Goal: Obtain resource: Download file/media

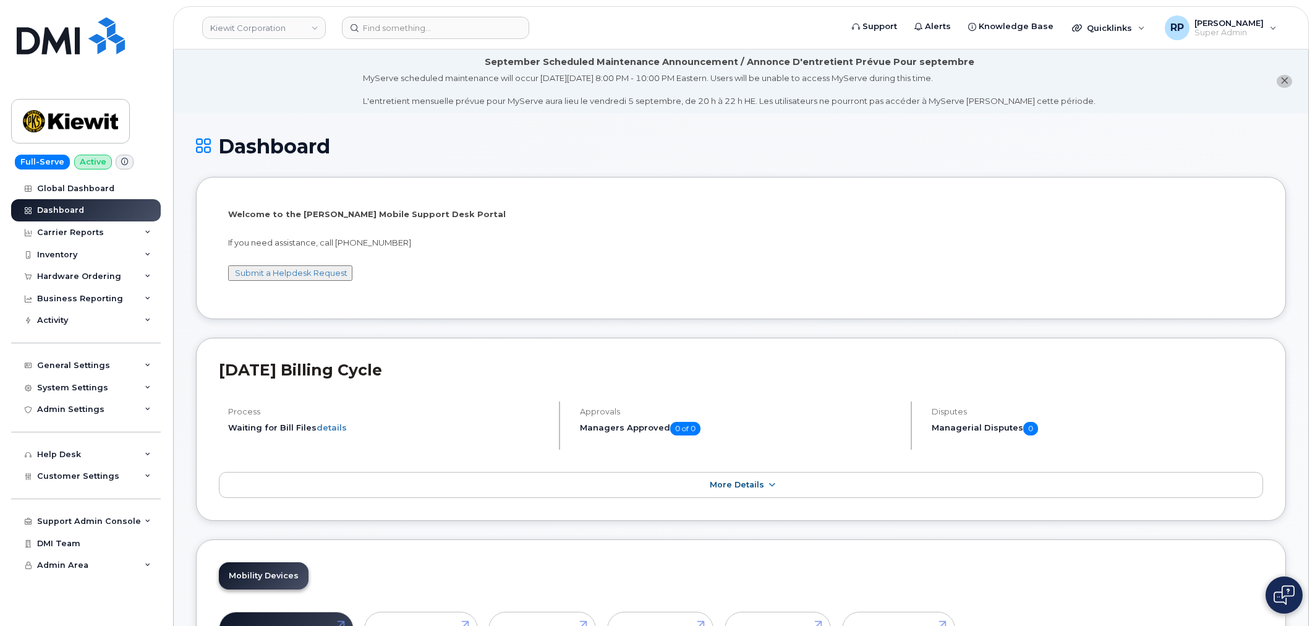
scroll to position [1902, 0]
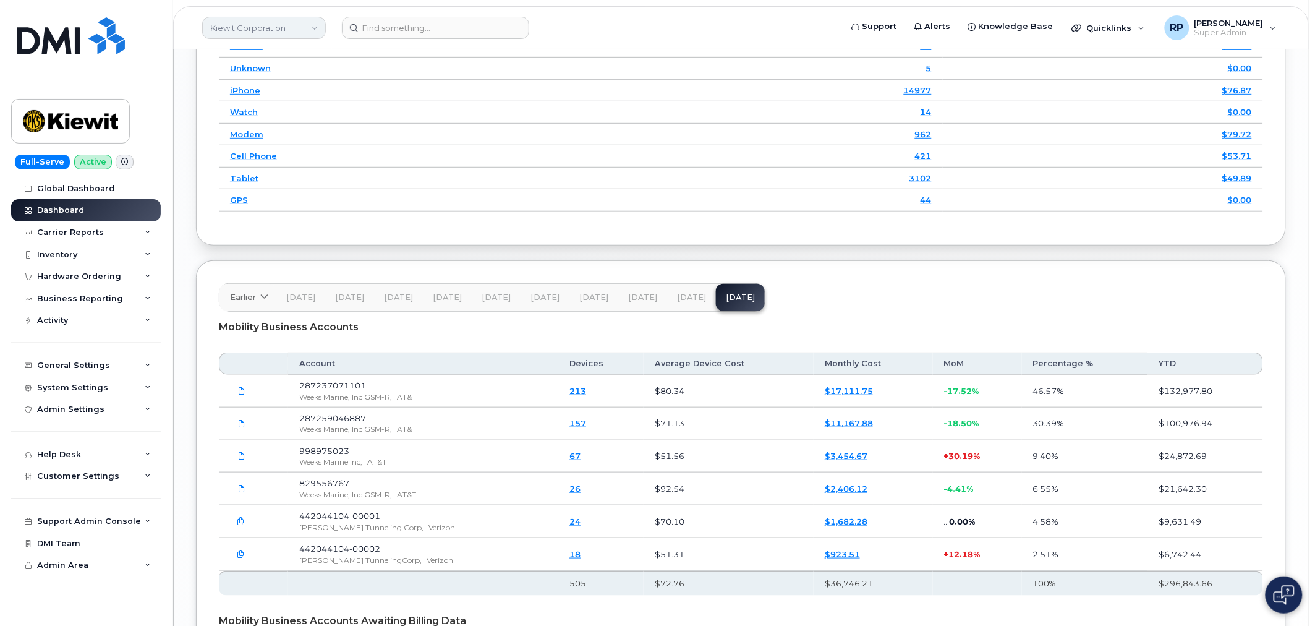
click at [230, 26] on link "Kiewit Corporation" at bounding box center [264, 28] width 124 height 22
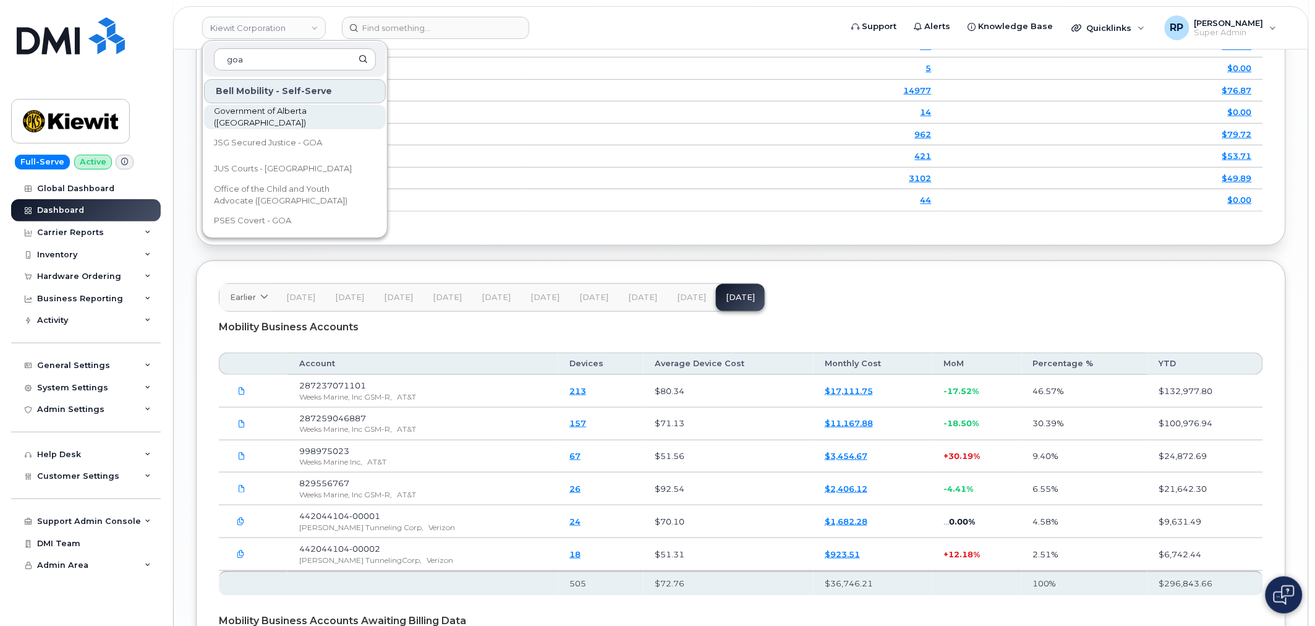
type input "goa"
click at [250, 111] on span "Government of Alberta ([GEOGRAPHIC_DATA])" at bounding box center [285, 117] width 142 height 24
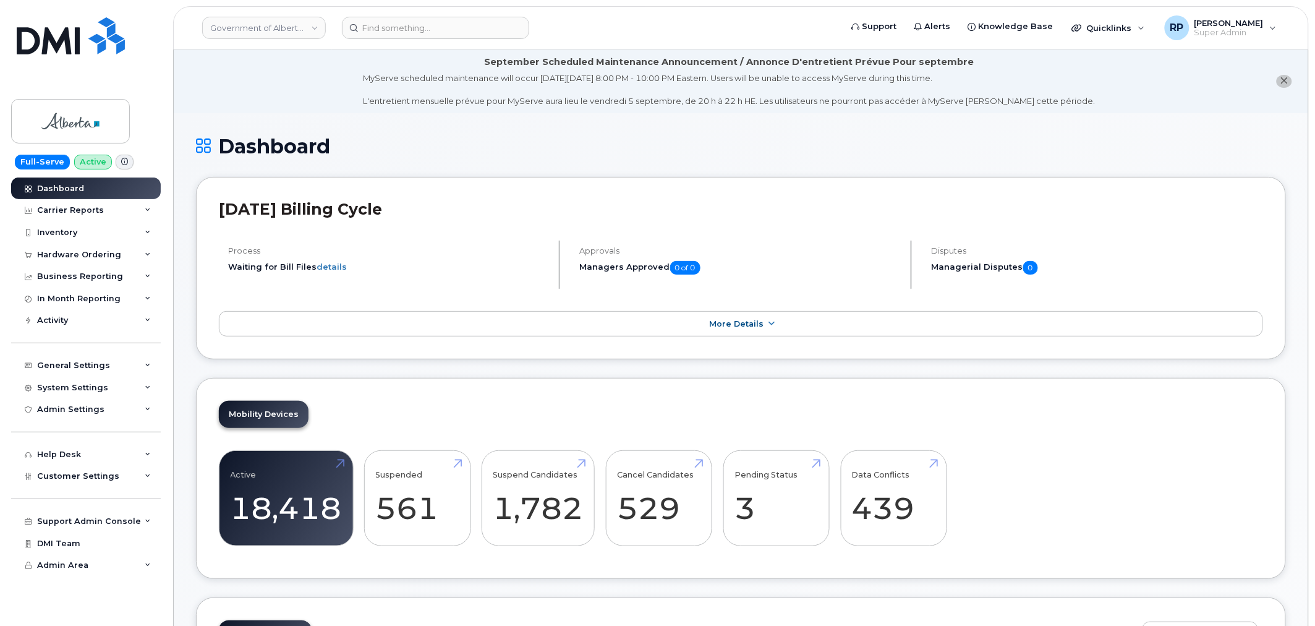
click at [92, 257] on div "Hardware Ordering" at bounding box center [79, 255] width 84 height 10
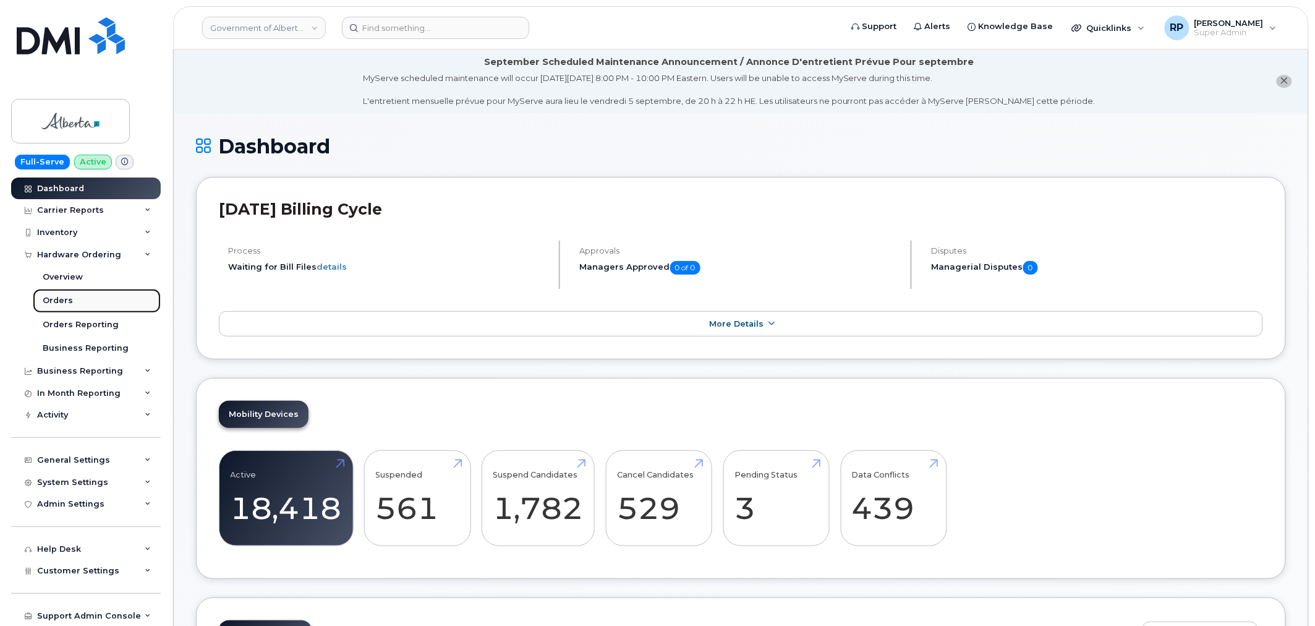
click at [57, 300] on div "Orders" at bounding box center [58, 300] width 30 height 11
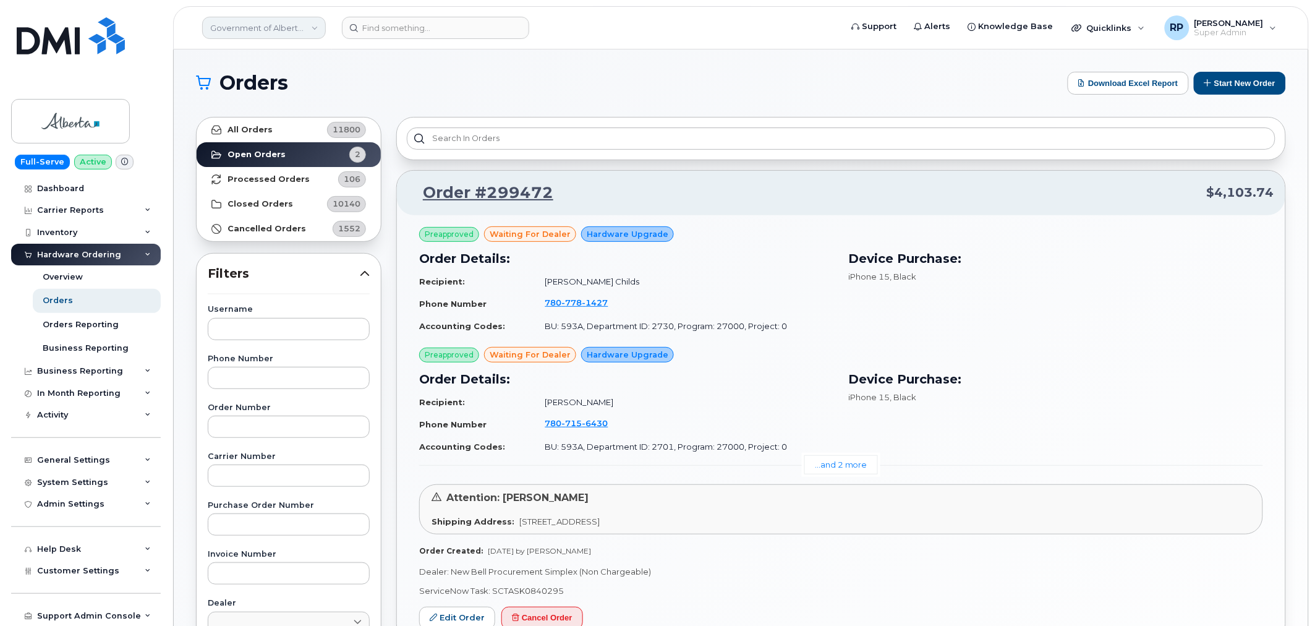
click at [297, 17] on link "Government of Alberta (GOA)" at bounding box center [264, 28] width 124 height 22
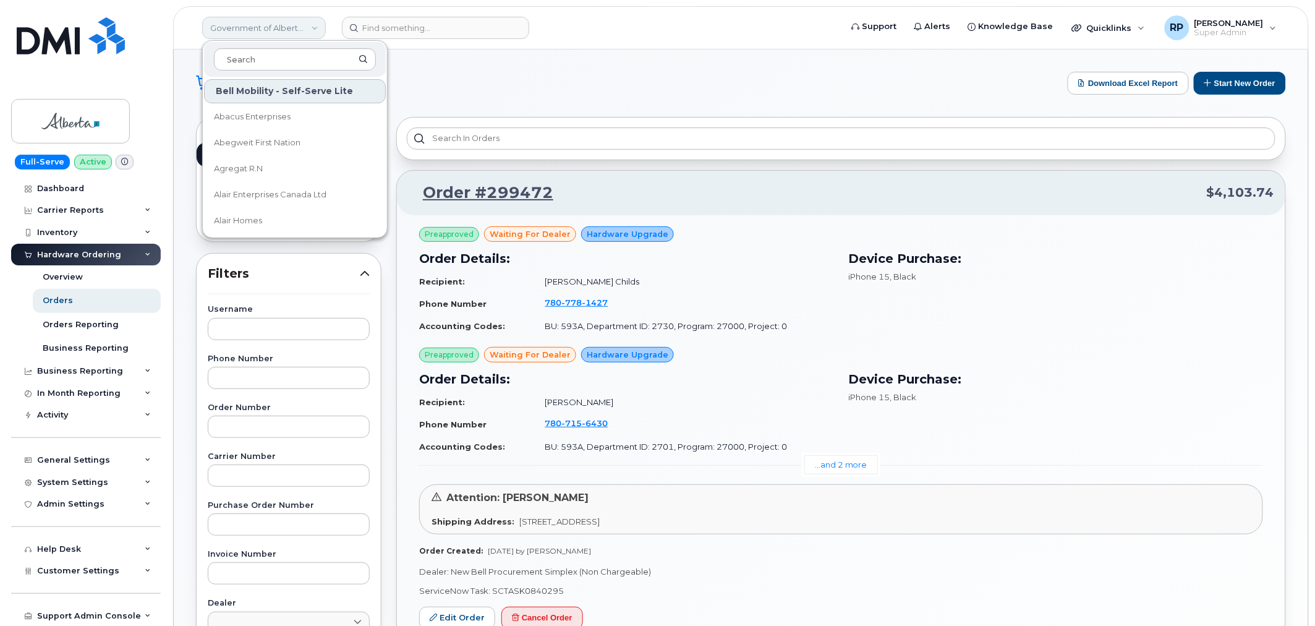
type input "t"
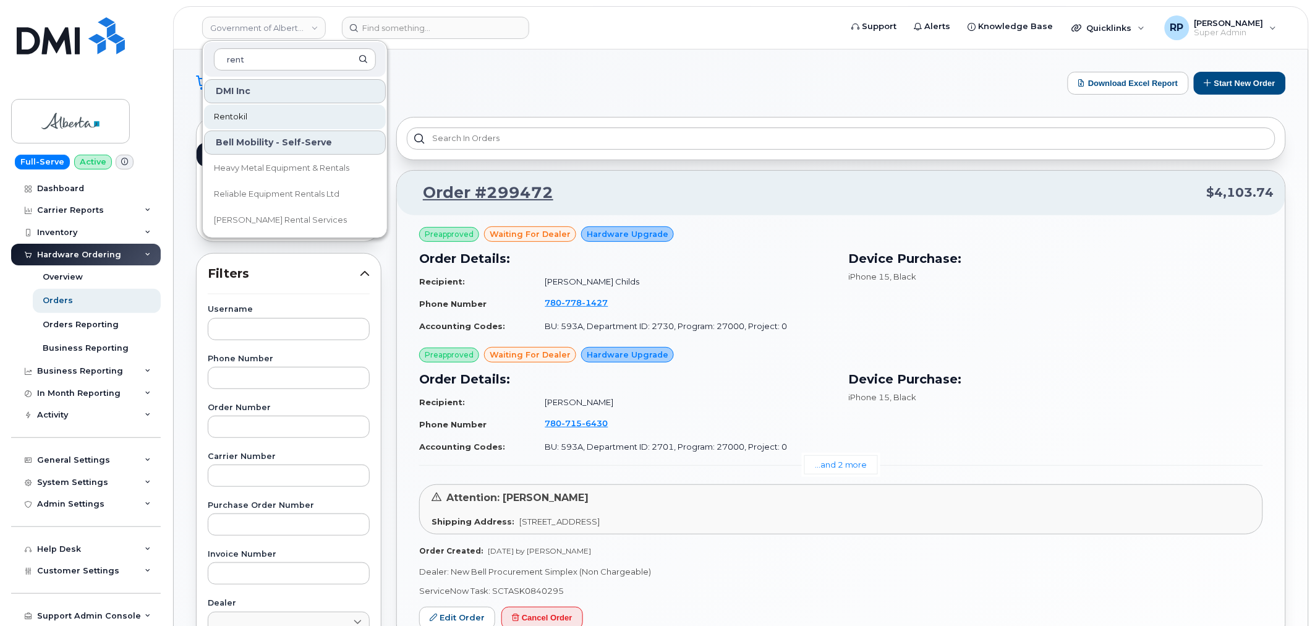
type input "rent"
click at [263, 110] on link "Rentokil" at bounding box center [295, 116] width 182 height 25
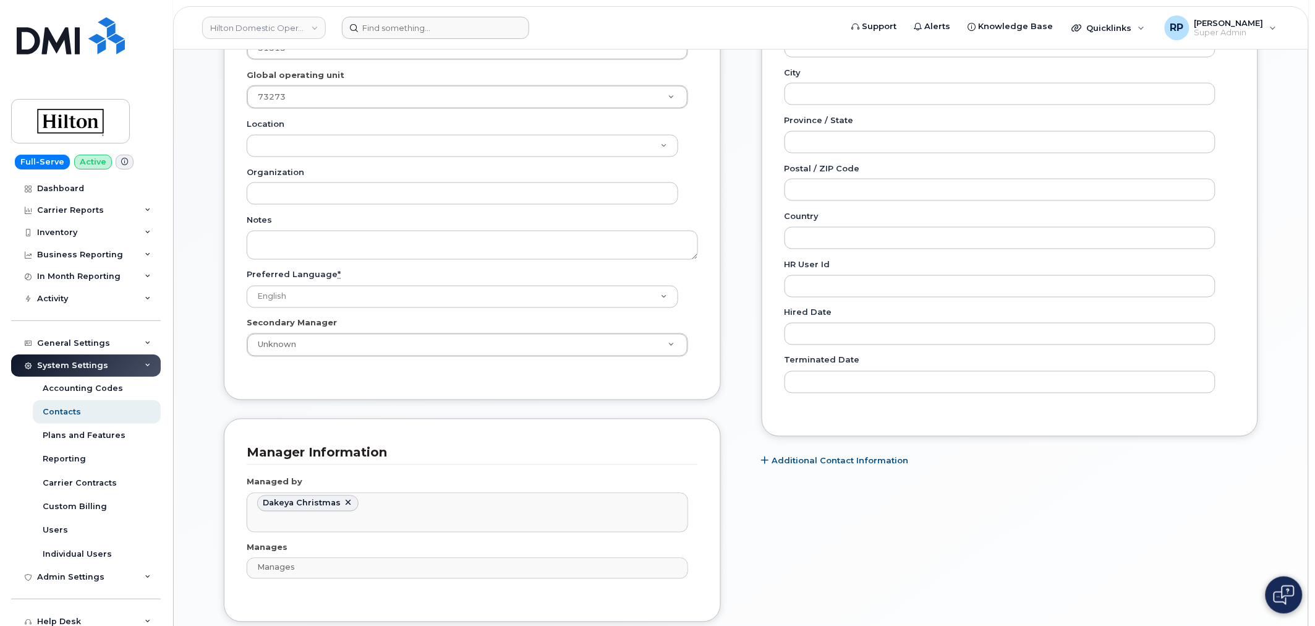
scroll to position [37, 0]
type input "Managed by"
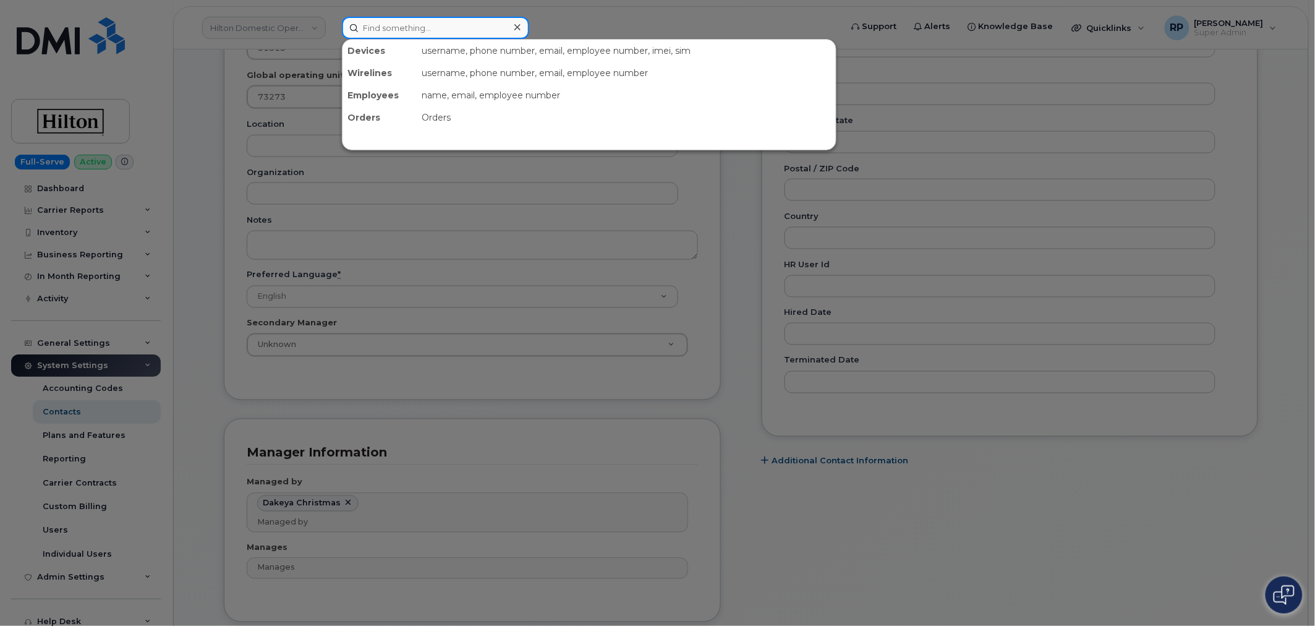
click at [417, 22] on input at bounding box center [435, 28] width 187 height 22
paste input "(973) 380-4122"
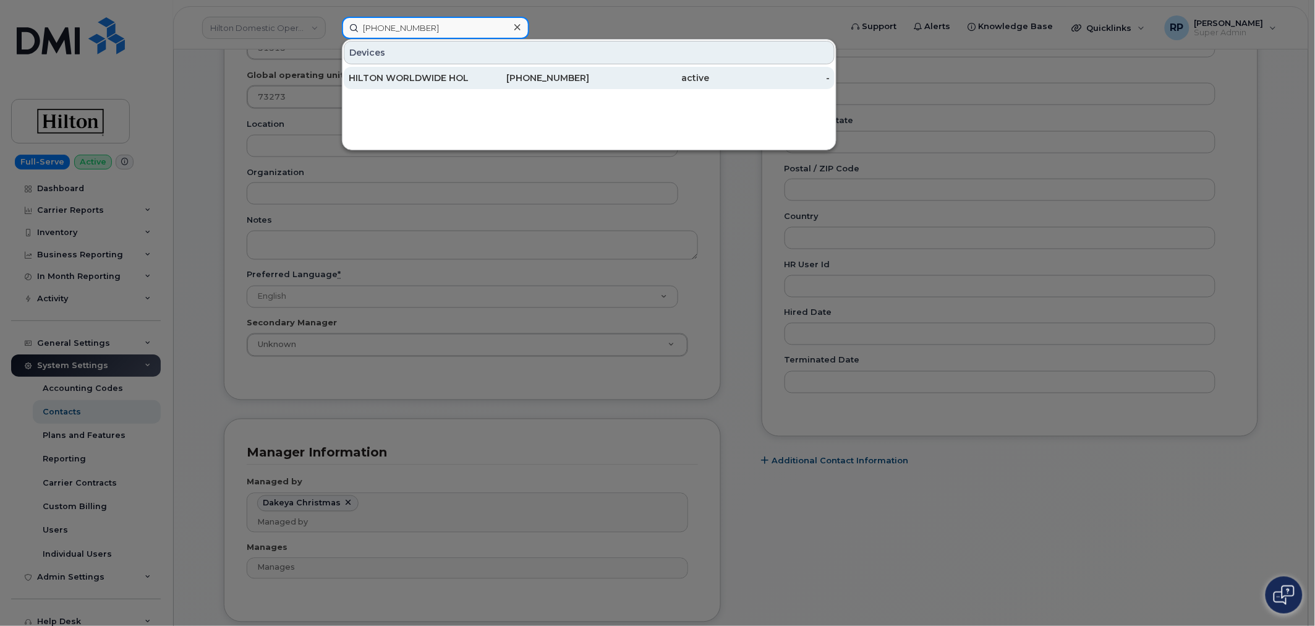
type input "(973) 380-4122"
click at [455, 80] on div "HILTON WORLDWIDE HOLDINGS INC." at bounding box center [409, 78] width 121 height 12
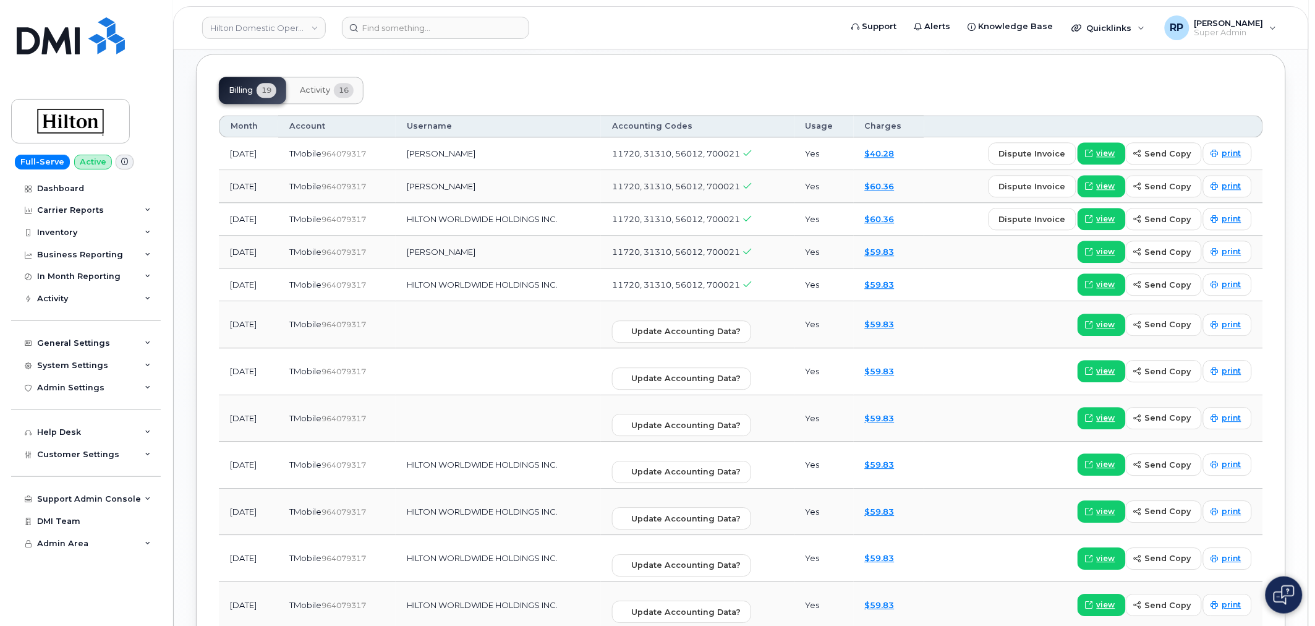
scroll to position [1030, 0]
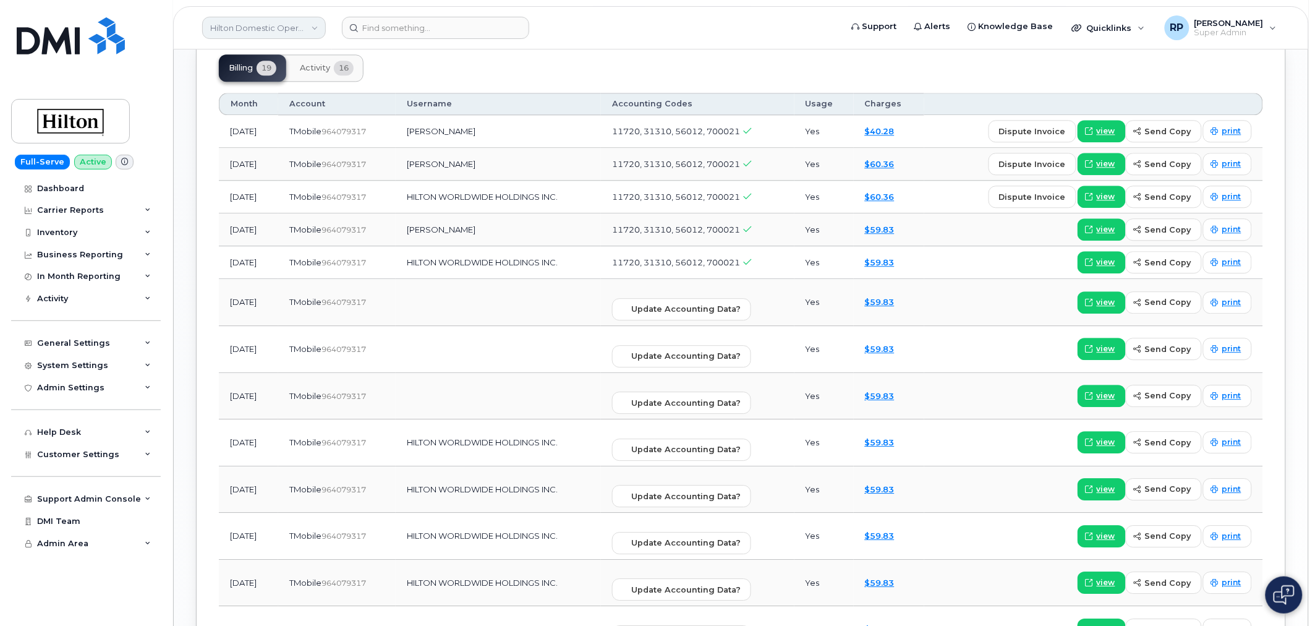
drag, startPoint x: 289, startPoint y: 25, endPoint x: 299, endPoint y: 23, distance: 9.6
click at [289, 25] on link "Hilton Domestic Operating Company Inc" at bounding box center [264, 28] width 124 height 22
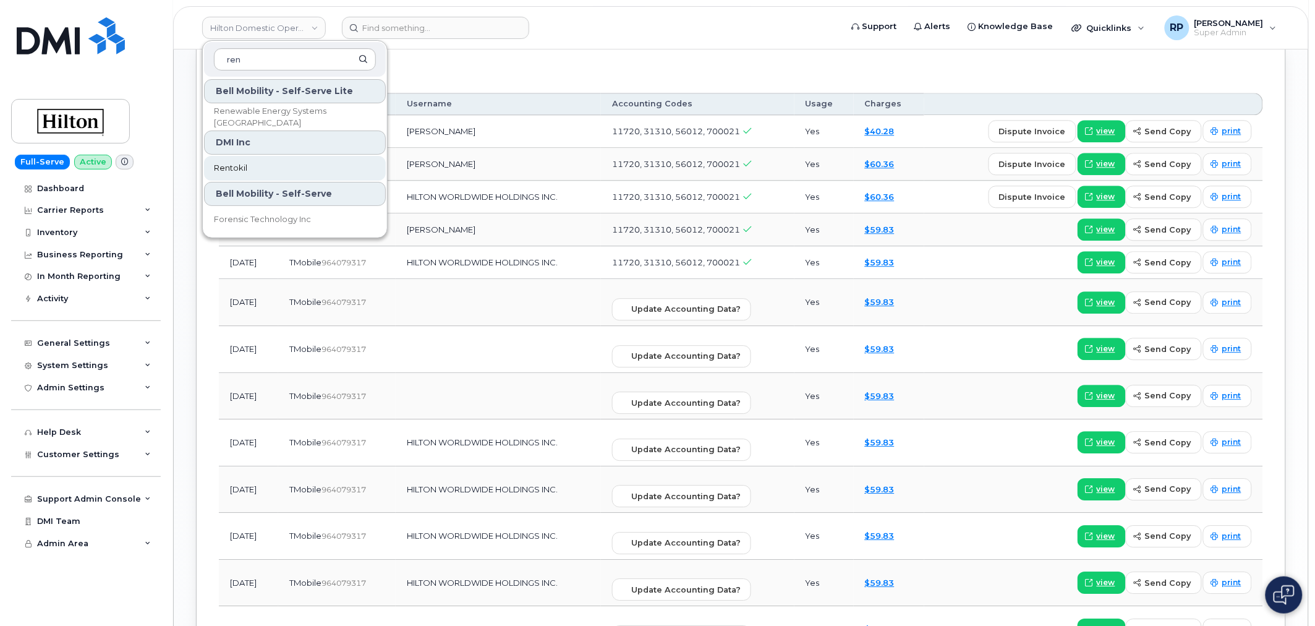
type input "ren"
click at [242, 171] on span "Rentokil" at bounding box center [230, 168] width 33 height 12
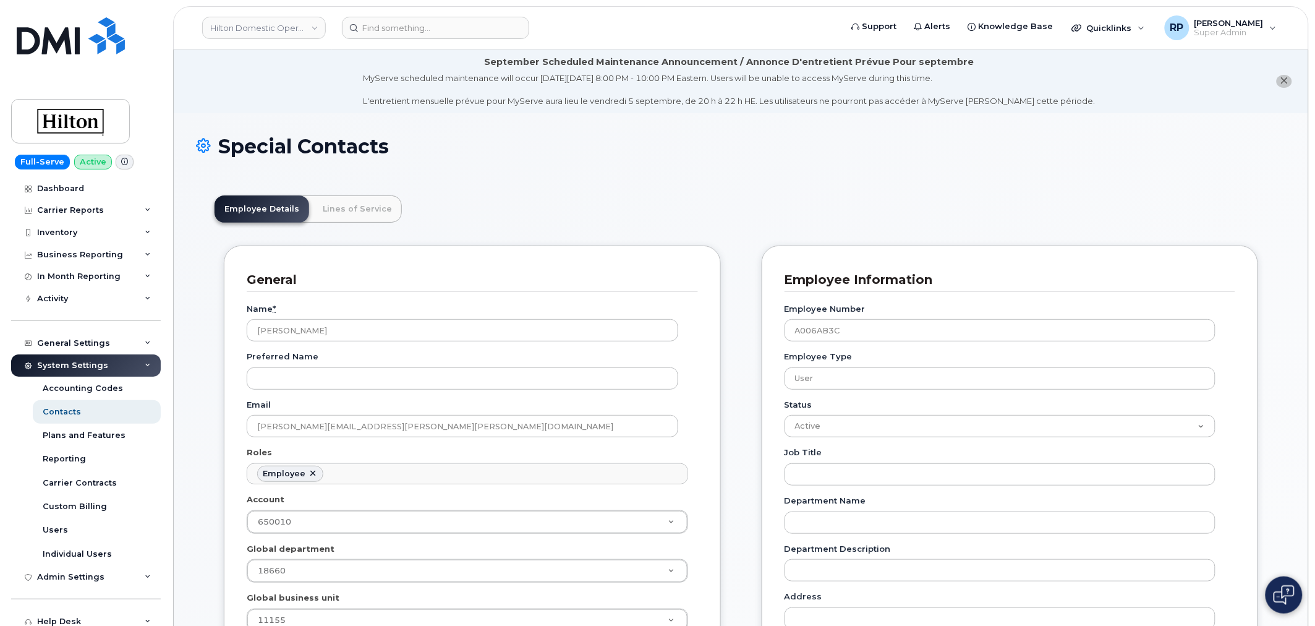
scroll to position [38, 0]
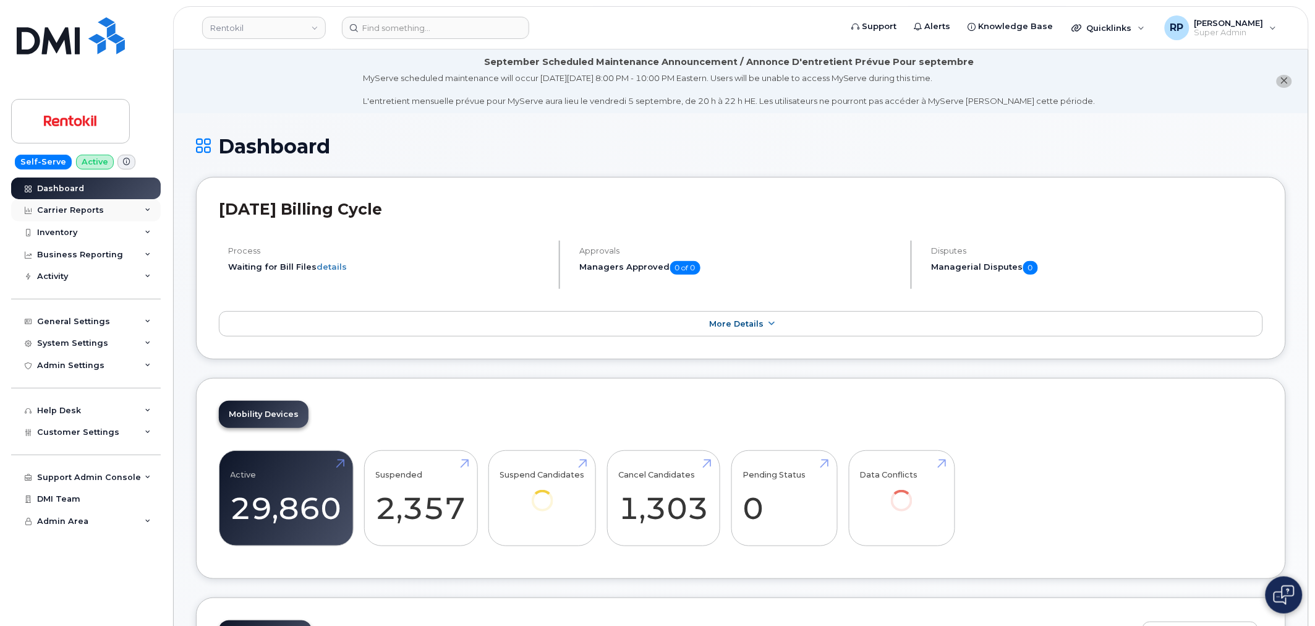
click at [116, 213] on div "Carrier Reports" at bounding box center [86, 210] width 150 height 22
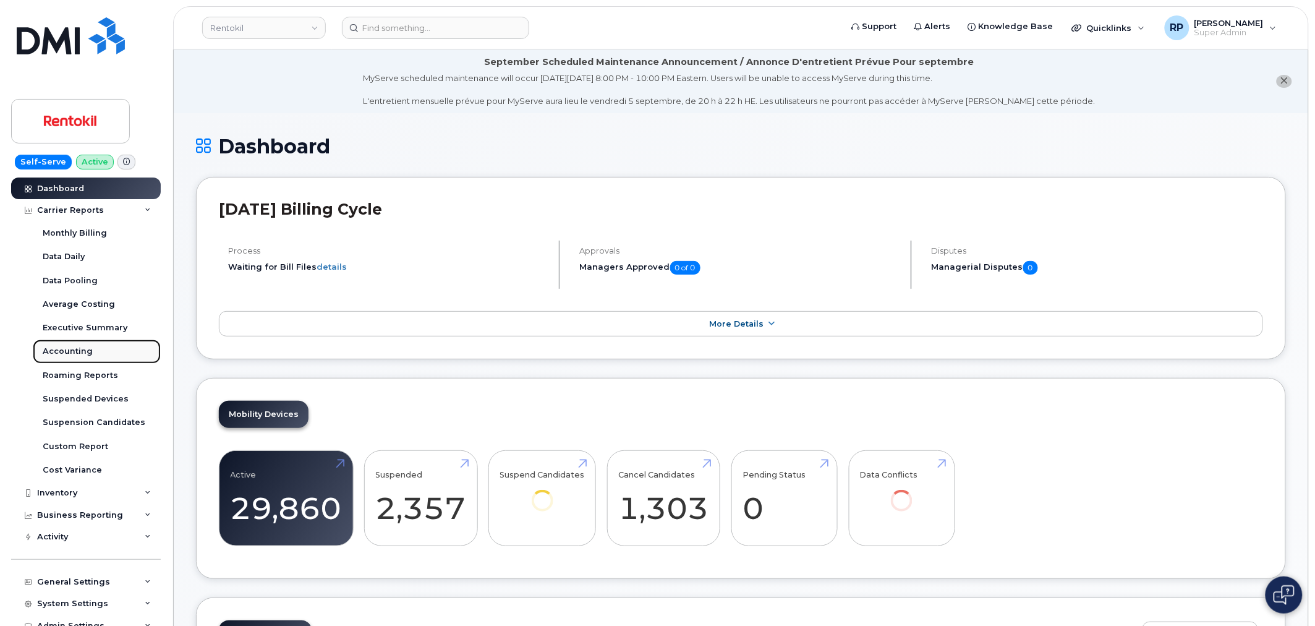
click at [75, 349] on div "Accounting" at bounding box center [68, 351] width 50 height 11
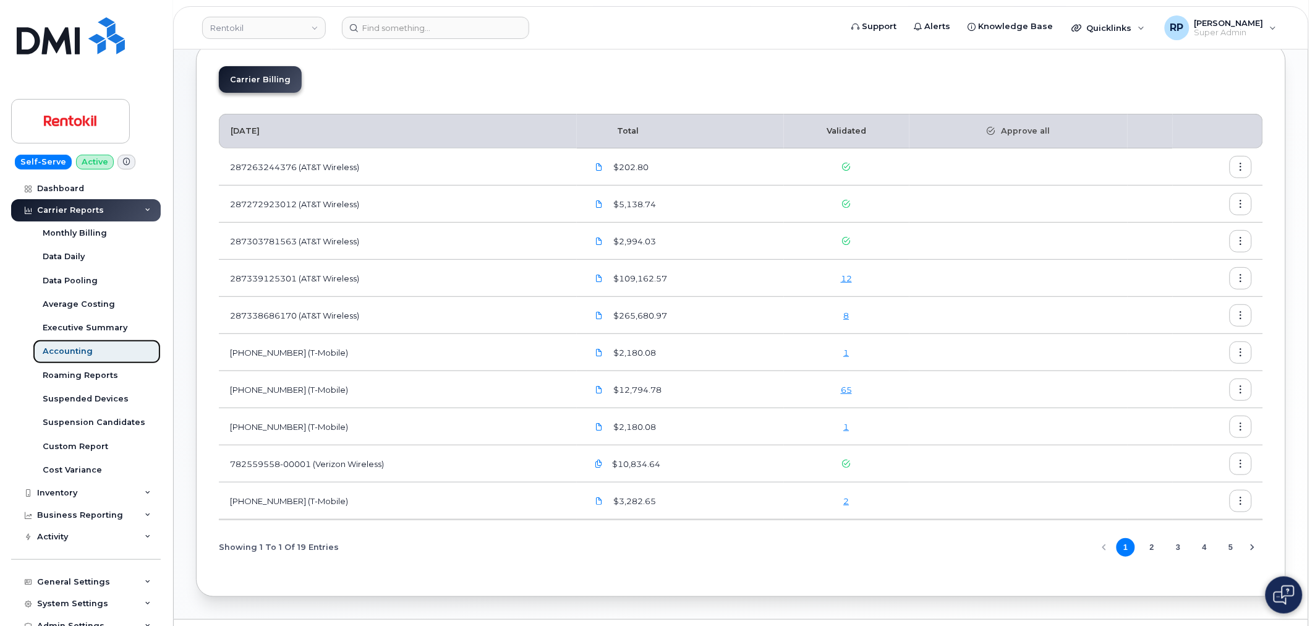
scroll to position [106, 0]
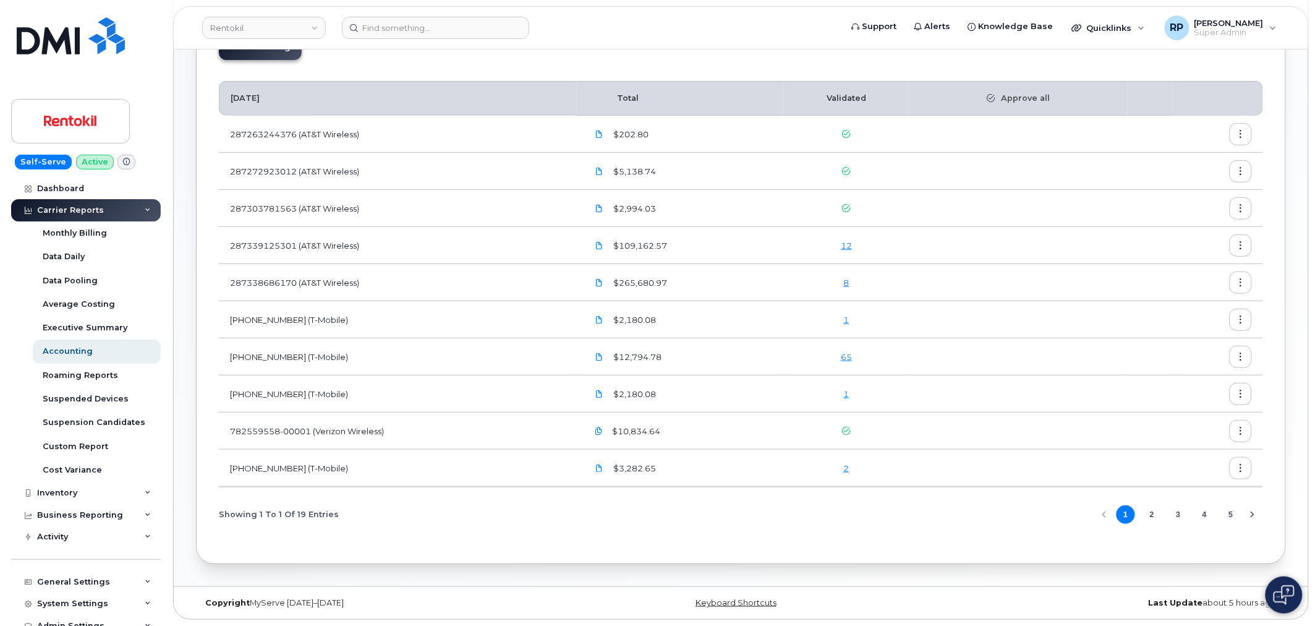
click at [1154, 511] on button "2" at bounding box center [1152, 514] width 19 height 19
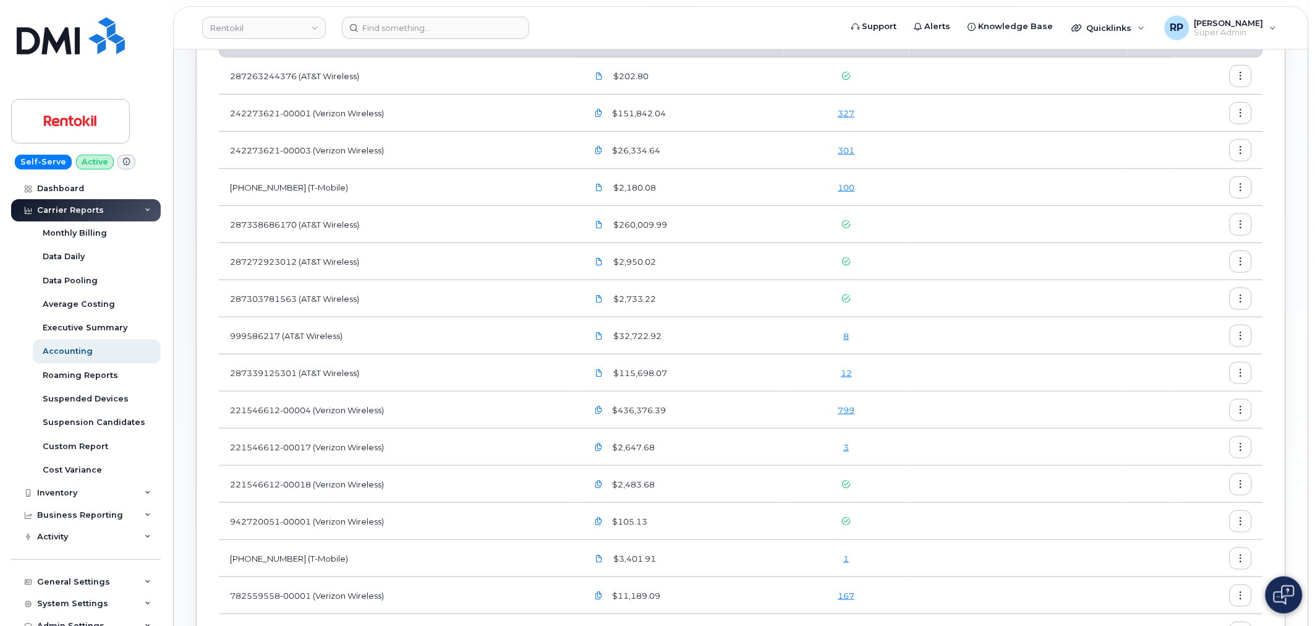
scroll to position [114, 0]
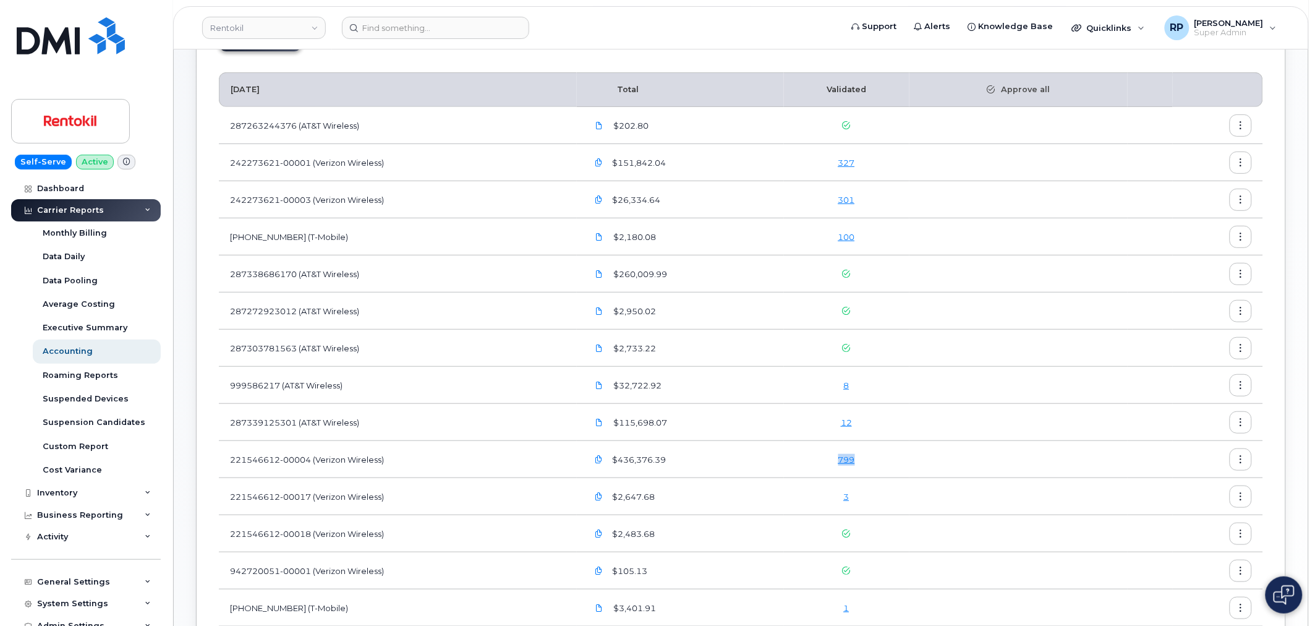
drag, startPoint x: 817, startPoint y: 464, endPoint x: 866, endPoint y: 462, distance: 48.9
click at [866, 462] on div "799" at bounding box center [846, 460] width 103 height 12
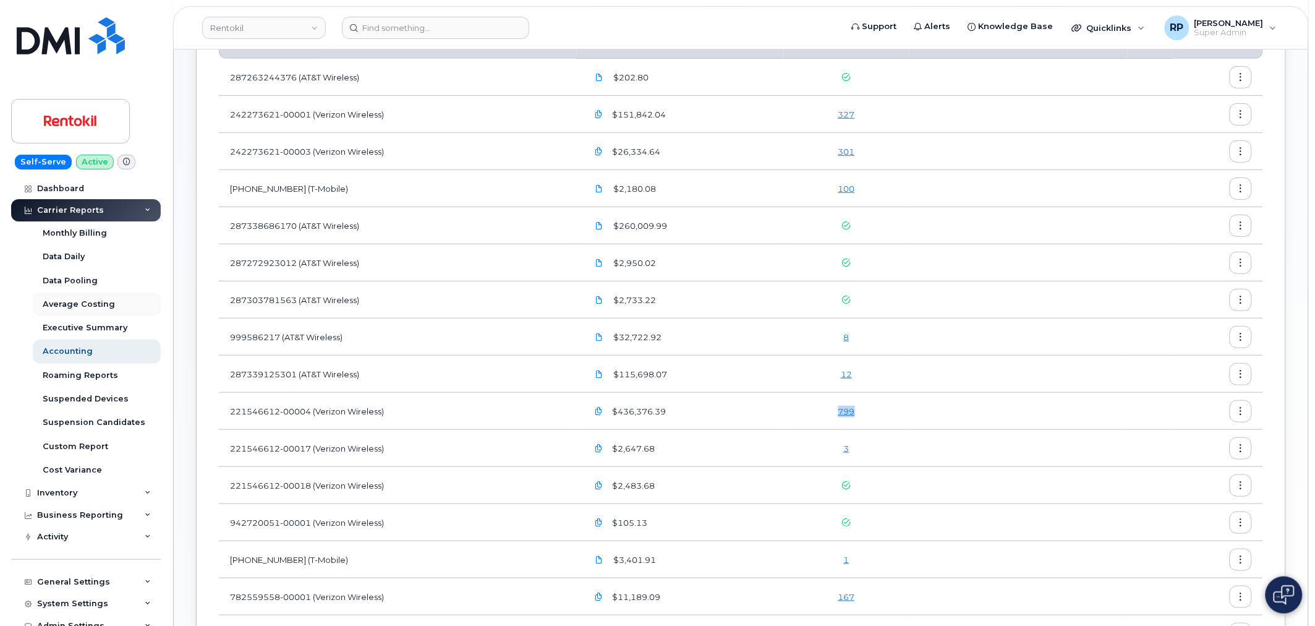
scroll to position [137, 0]
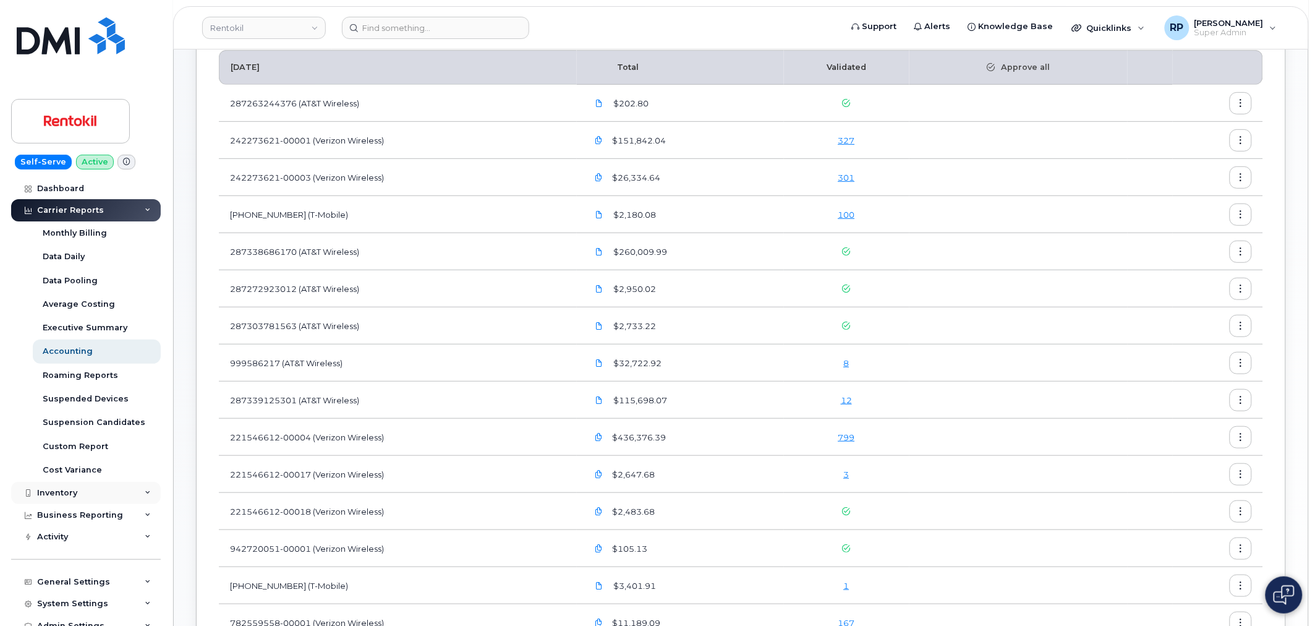
click at [106, 489] on div "Inventory" at bounding box center [86, 493] width 150 height 22
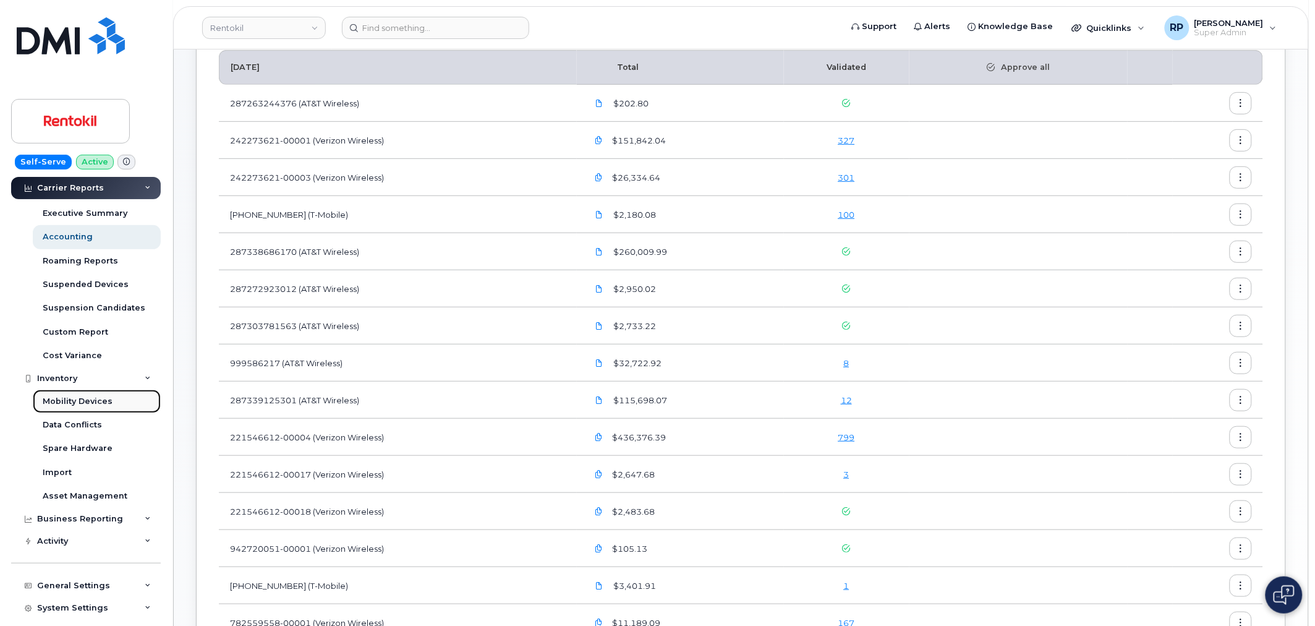
click at [92, 399] on div "Mobility Devices" at bounding box center [78, 401] width 70 height 11
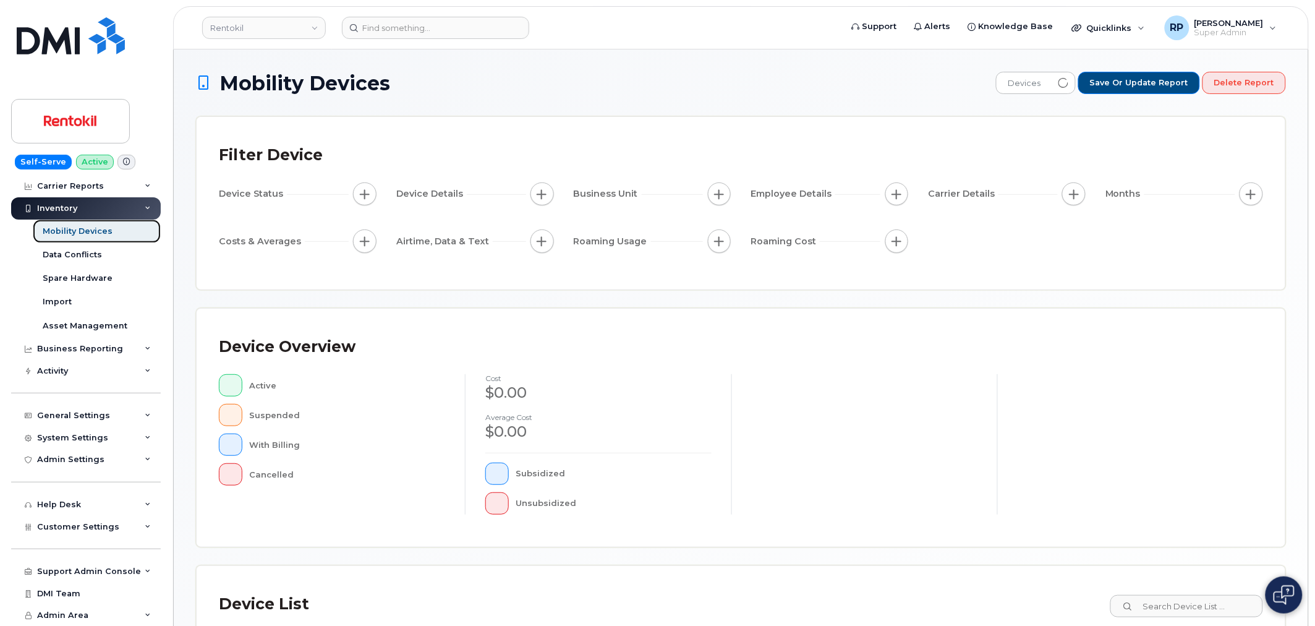
scroll to position [23, 0]
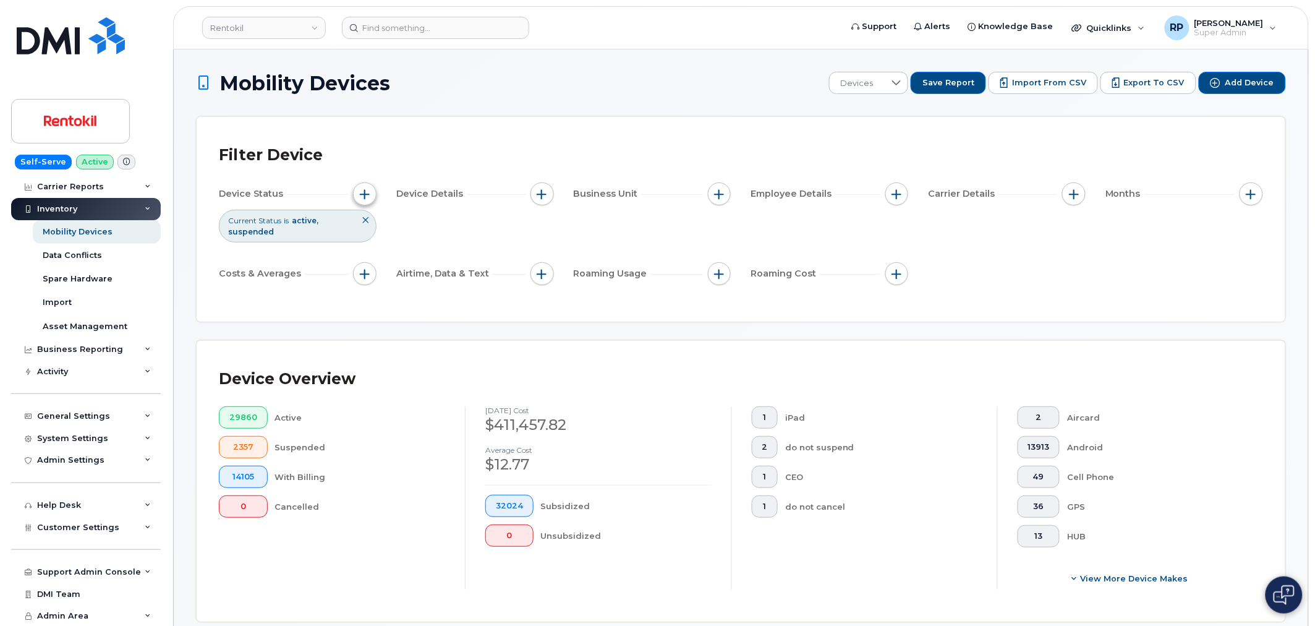
click at [359, 194] on button "button" at bounding box center [364, 193] width 23 height 23
click at [531, 256] on icon at bounding box center [536, 255] width 10 height 10
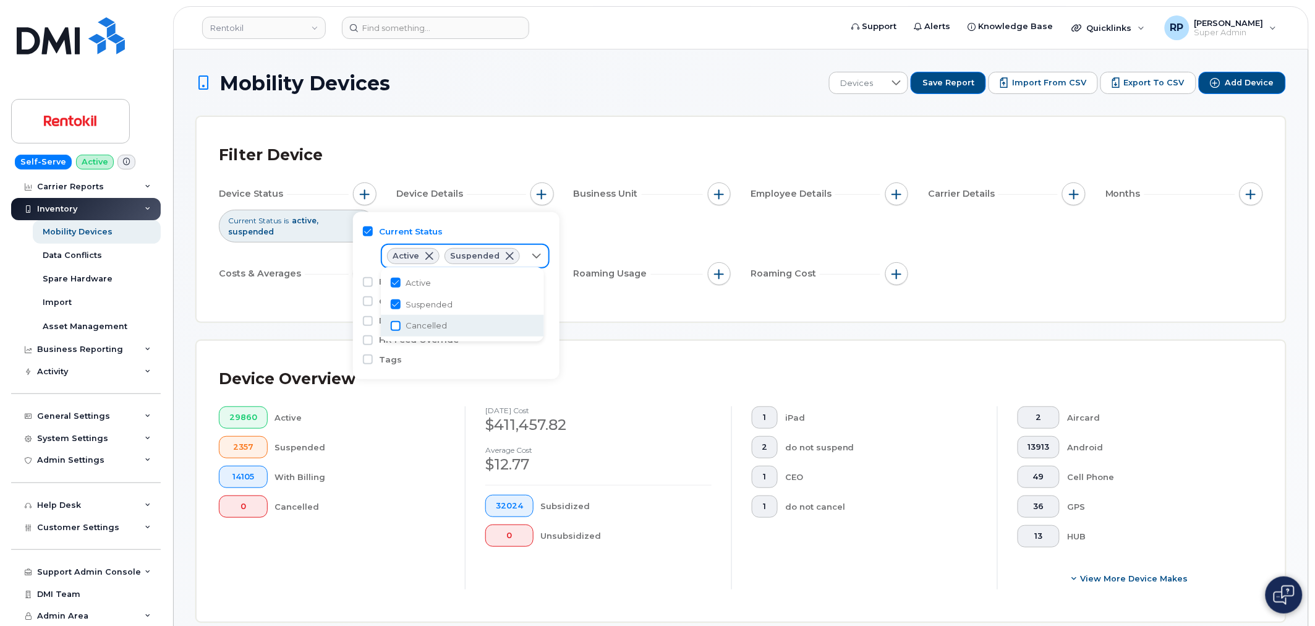
click at [397, 325] on input "Cancelled" at bounding box center [396, 326] width 10 height 10
checkbox input "true"
click at [694, 310] on div "Filter Device Device Status Current Status is active suspended cancelled Device…" at bounding box center [741, 219] width 1089 height 205
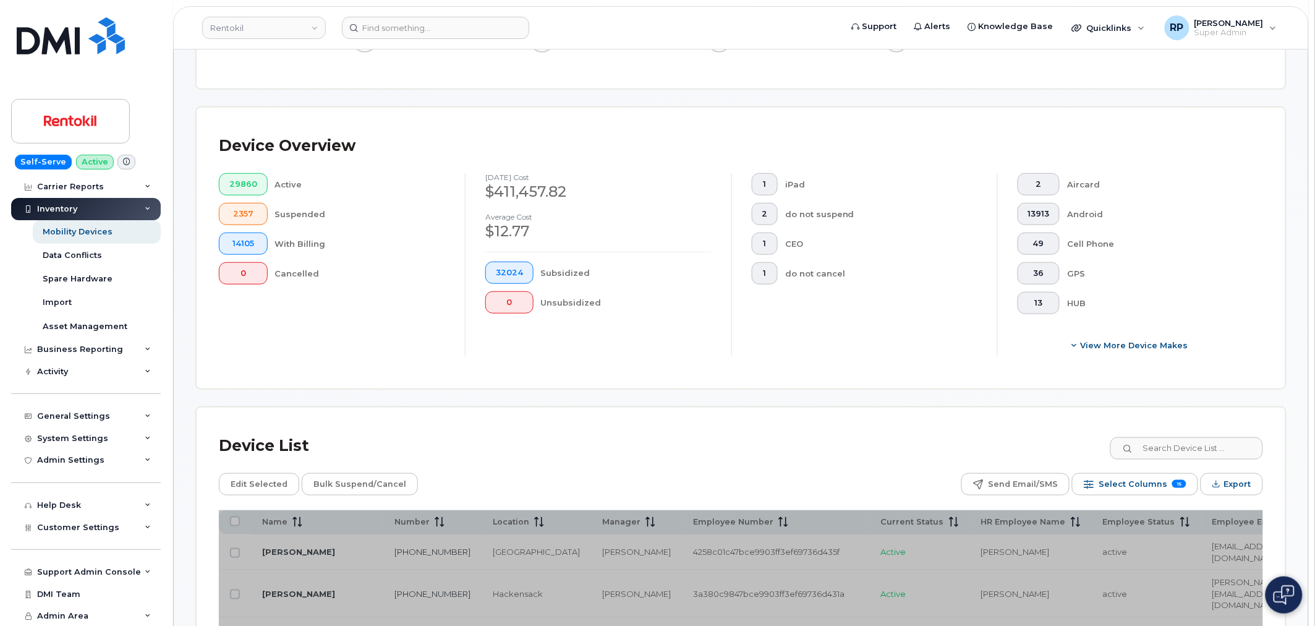
scroll to position [458, 0]
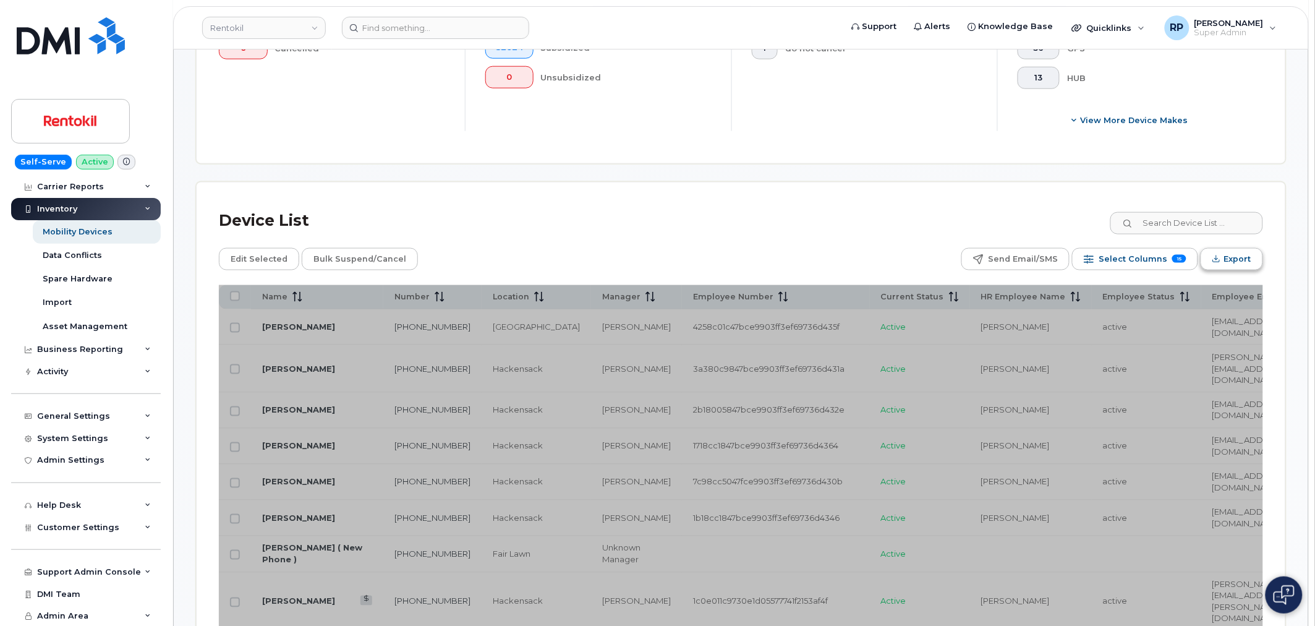
click at [1238, 265] on span "Export" at bounding box center [1237, 259] width 27 height 19
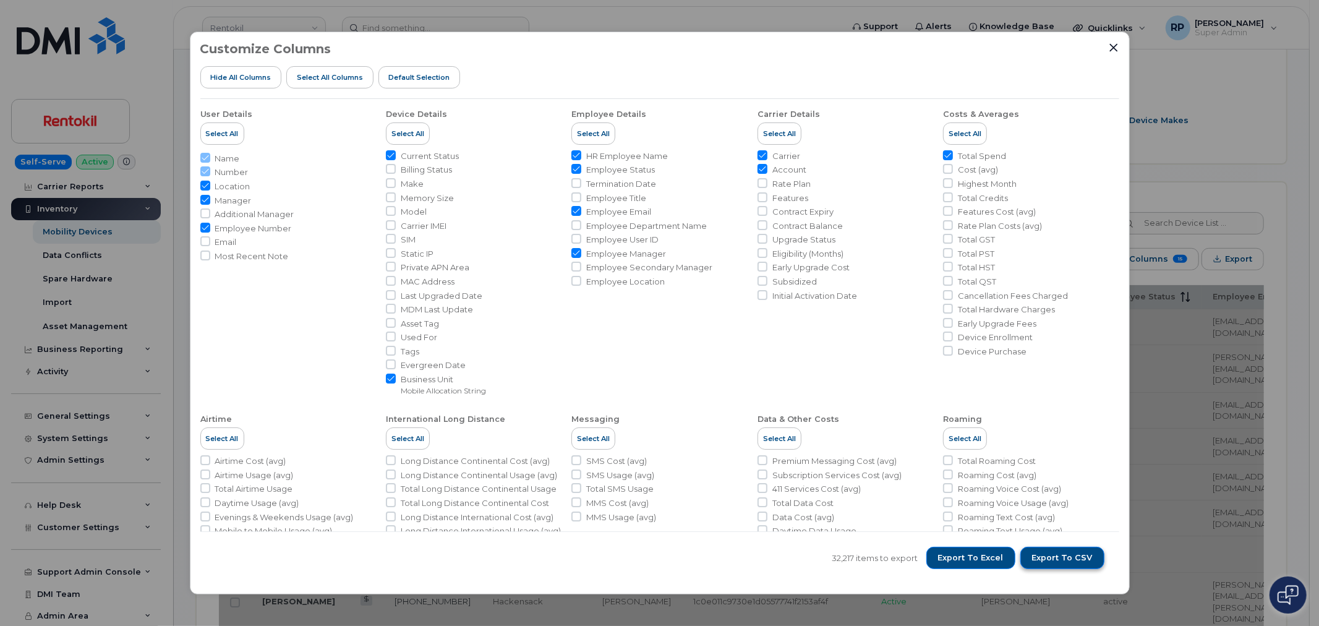
click at [1059, 557] on span "Export to CSV" at bounding box center [1062, 557] width 61 height 11
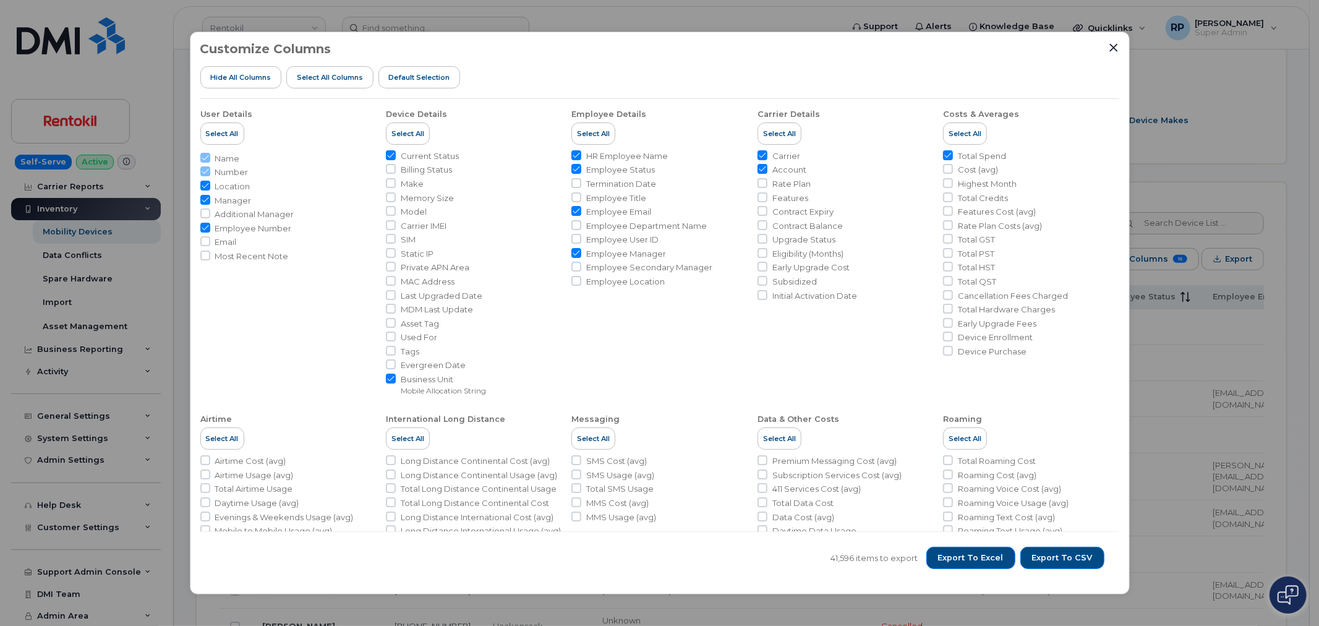
drag, startPoint x: 1233, startPoint y: 115, endPoint x: 1240, endPoint y: 150, distance: 35.3
click at [1233, 115] on div "Customize Columns Hide All Columns Select all Columns Default Selection User De…" at bounding box center [659, 313] width 1319 height 626
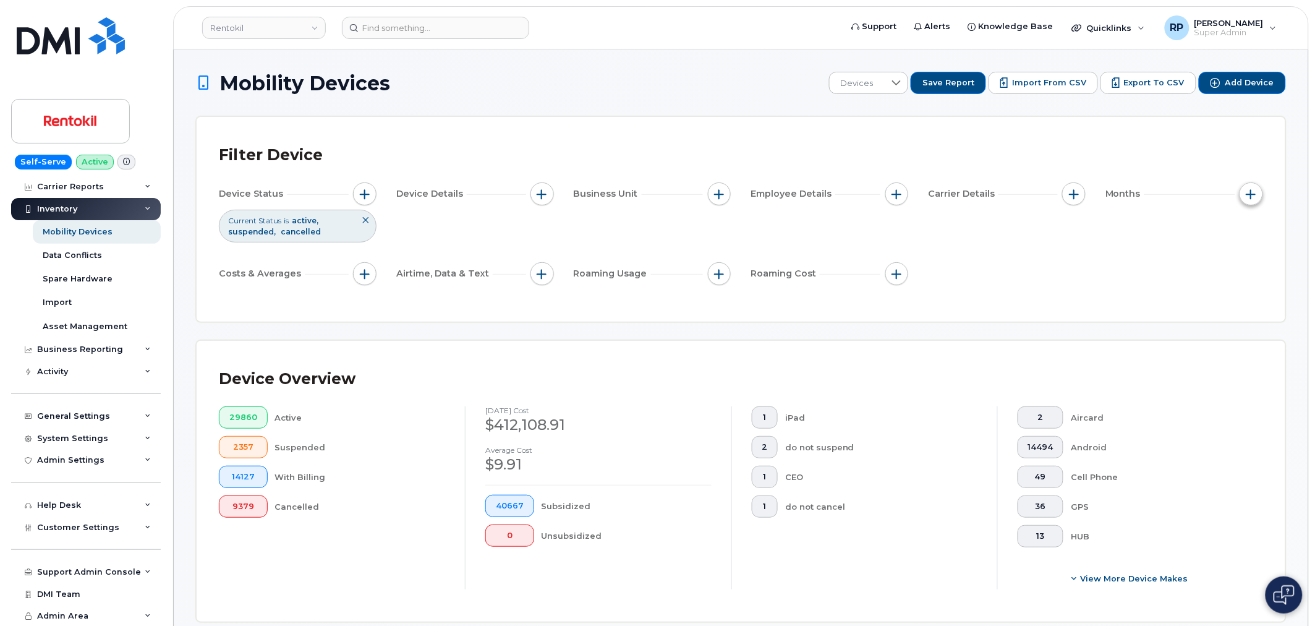
click at [1256, 193] on span "button" at bounding box center [1251, 194] width 10 height 10
click at [1199, 240] on div "Billing Cycle" at bounding box center [1220, 231] width 70 height 19
click at [1192, 236] on input "Billing Cycle" at bounding box center [1190, 231] width 10 height 10
checkbox input "true"
click at [1215, 281] on span at bounding box center [1215, 283] width 27 height 22
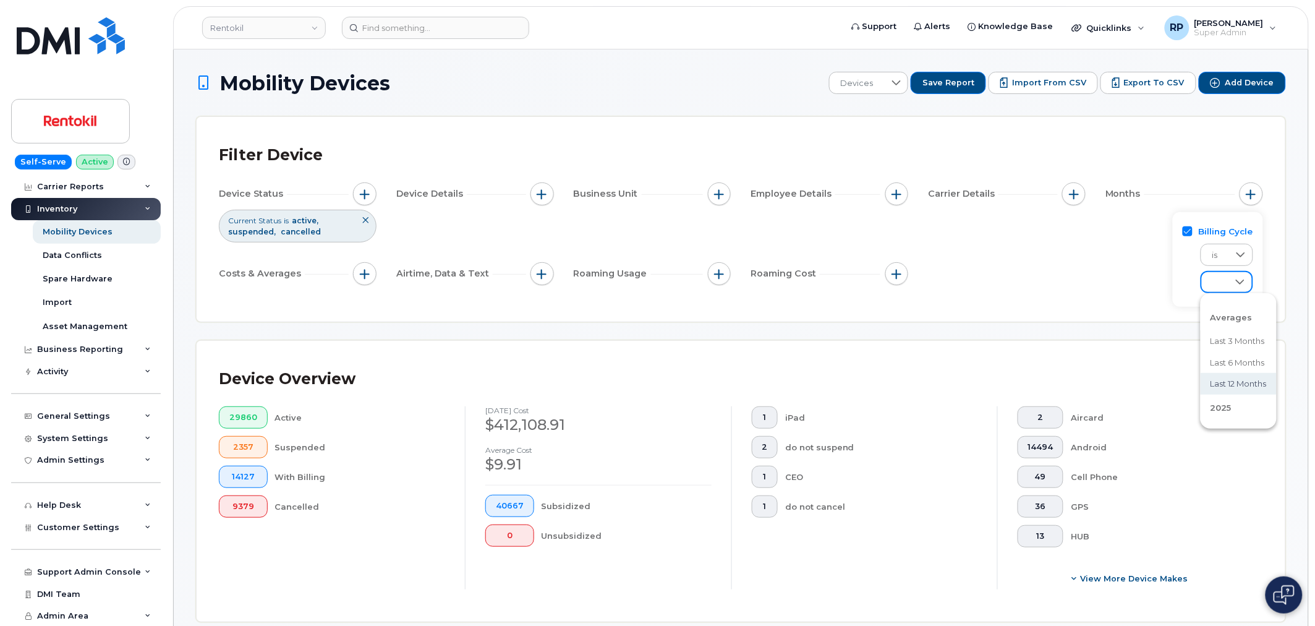
scroll to position [114, 0]
click at [1221, 340] on span "[DATE]" at bounding box center [1224, 339] width 27 height 12
click at [1026, 318] on div "Filter Device Device Status Current Status is active suspended cancelled Device…" at bounding box center [741, 219] width 1089 height 205
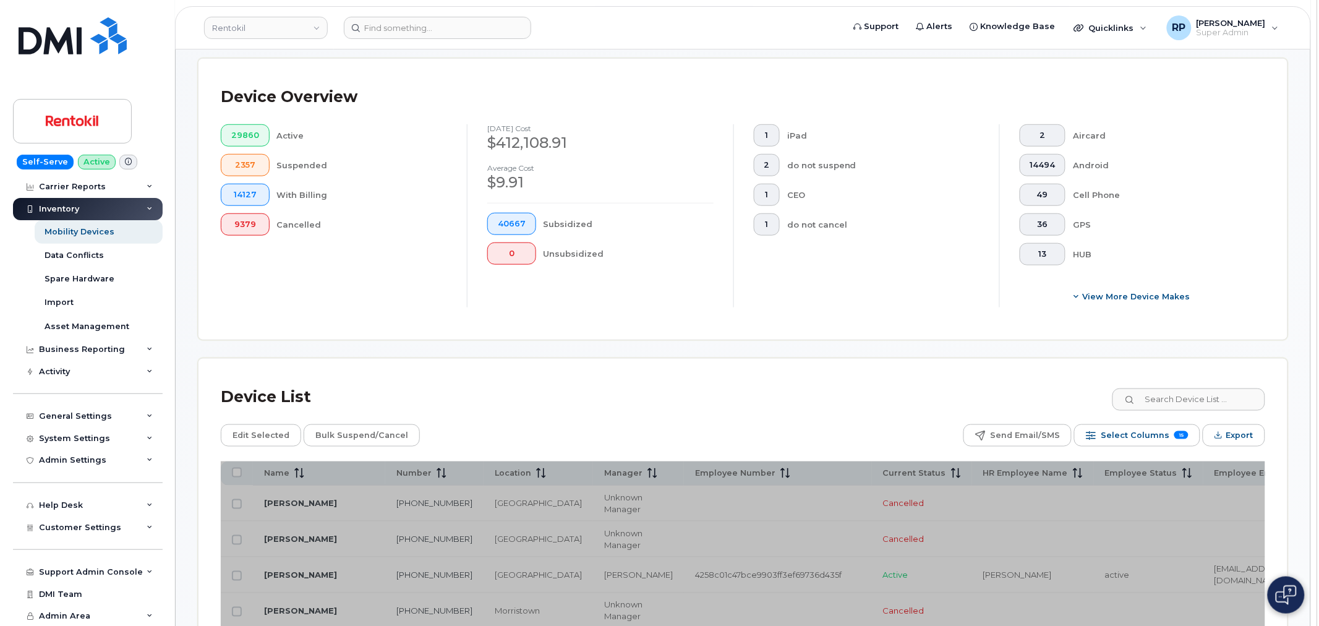
scroll to position [458, 0]
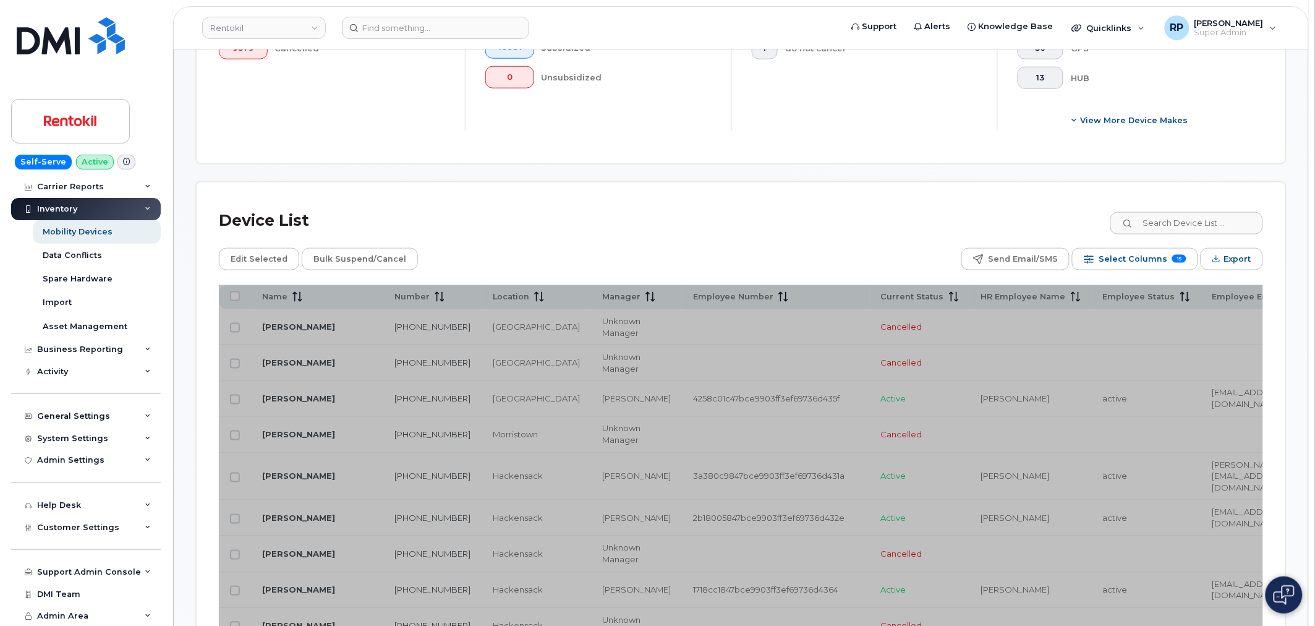
click at [1225, 236] on div "Device List" at bounding box center [741, 221] width 1044 height 32
click at [1226, 253] on span "Export" at bounding box center [1237, 259] width 27 height 19
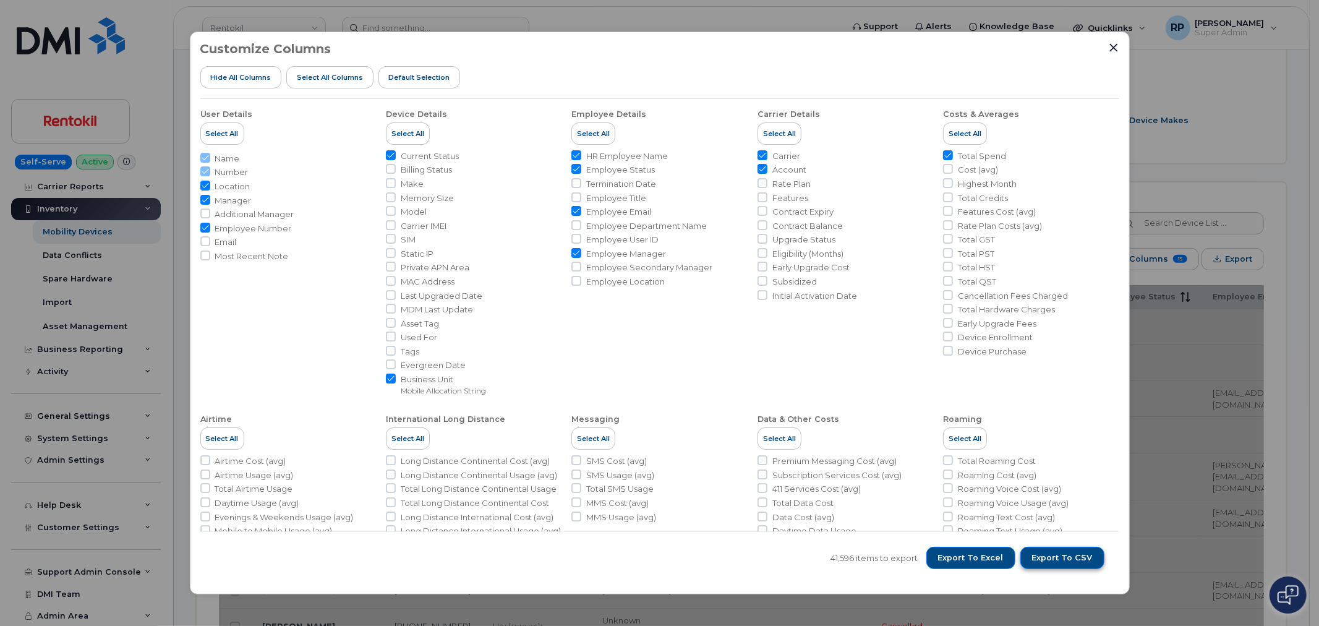
click at [1056, 555] on span "Export to CSV" at bounding box center [1062, 557] width 61 height 11
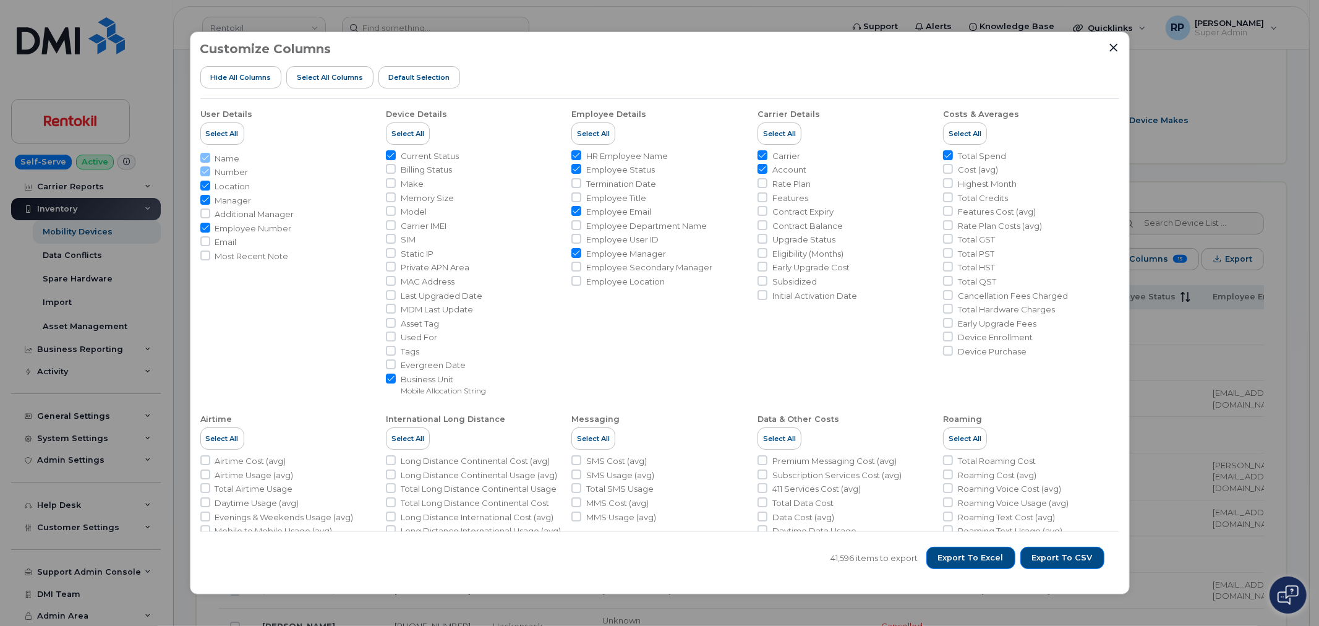
drag, startPoint x: 1115, startPoint y: 45, endPoint x: 912, endPoint y: 294, distance: 321.3
click at [912, 294] on div "Customize Columns Hide All Columns Select all Columns Default Selection User De…" at bounding box center [660, 313] width 940 height 563
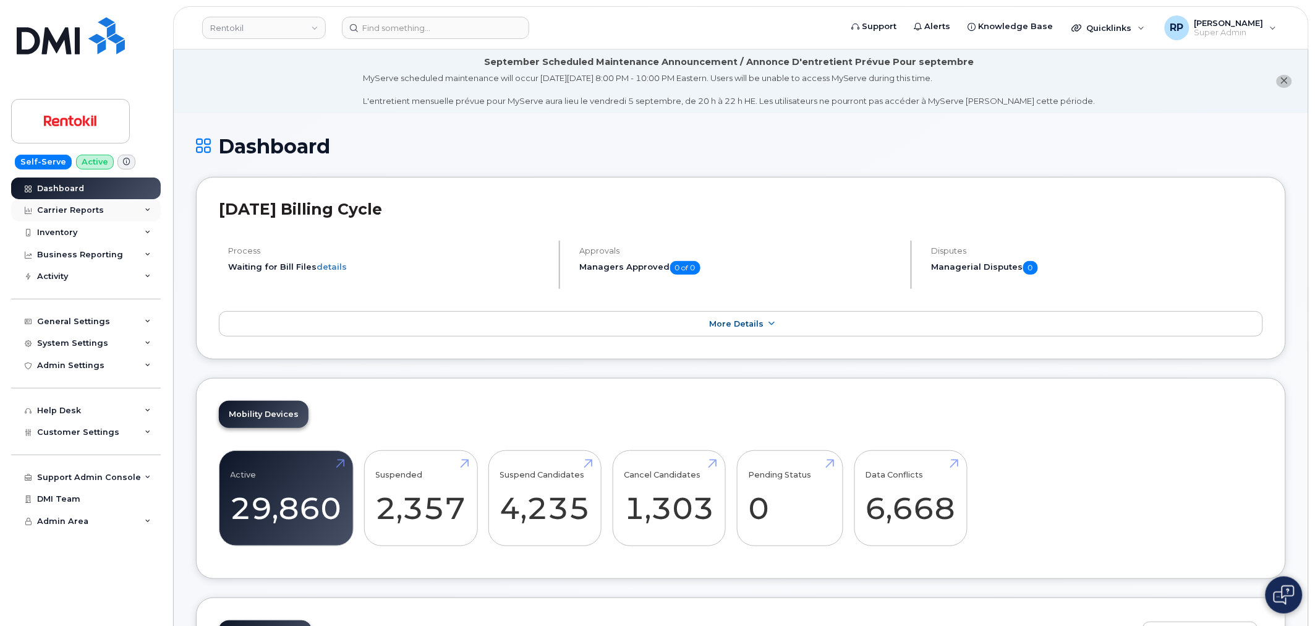
click at [76, 216] on div "Carrier Reports" at bounding box center [86, 210] width 150 height 22
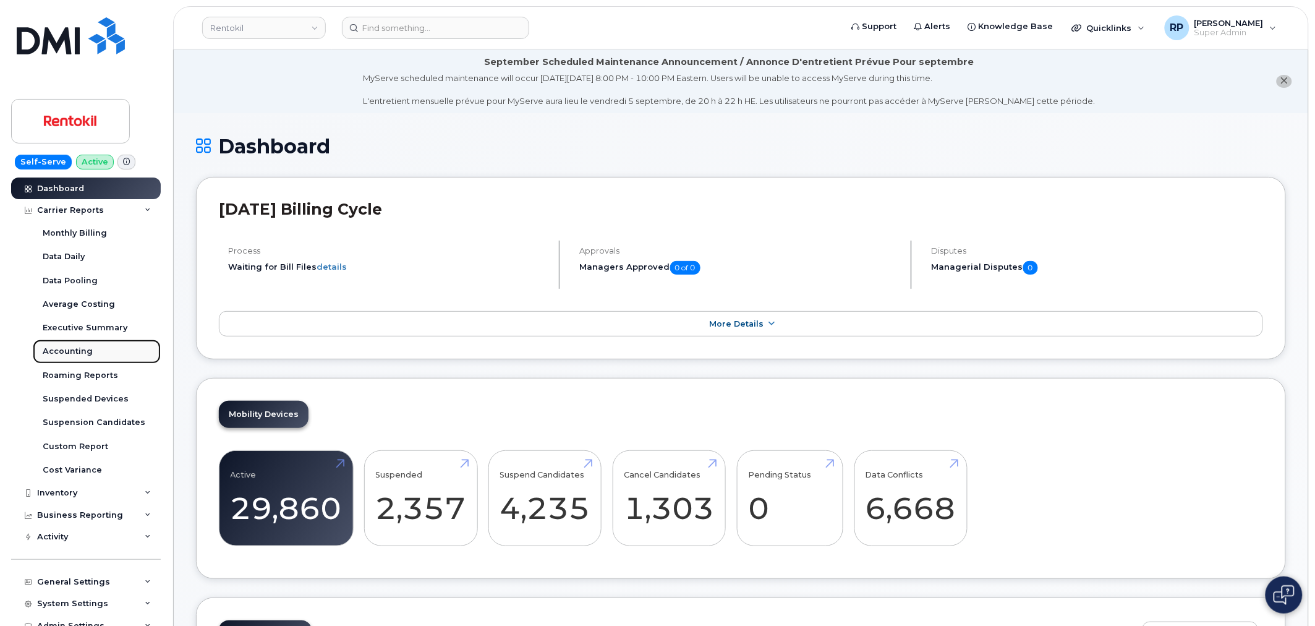
click at [72, 354] on div "Accounting" at bounding box center [68, 351] width 50 height 11
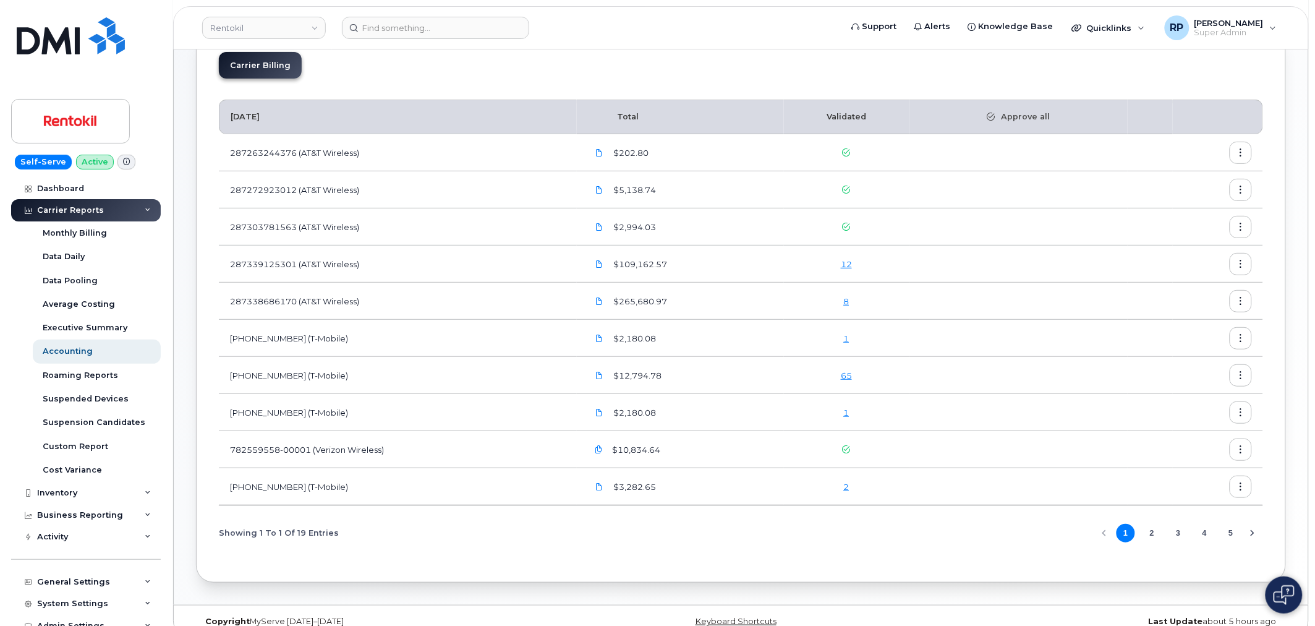
scroll to position [106, 0]
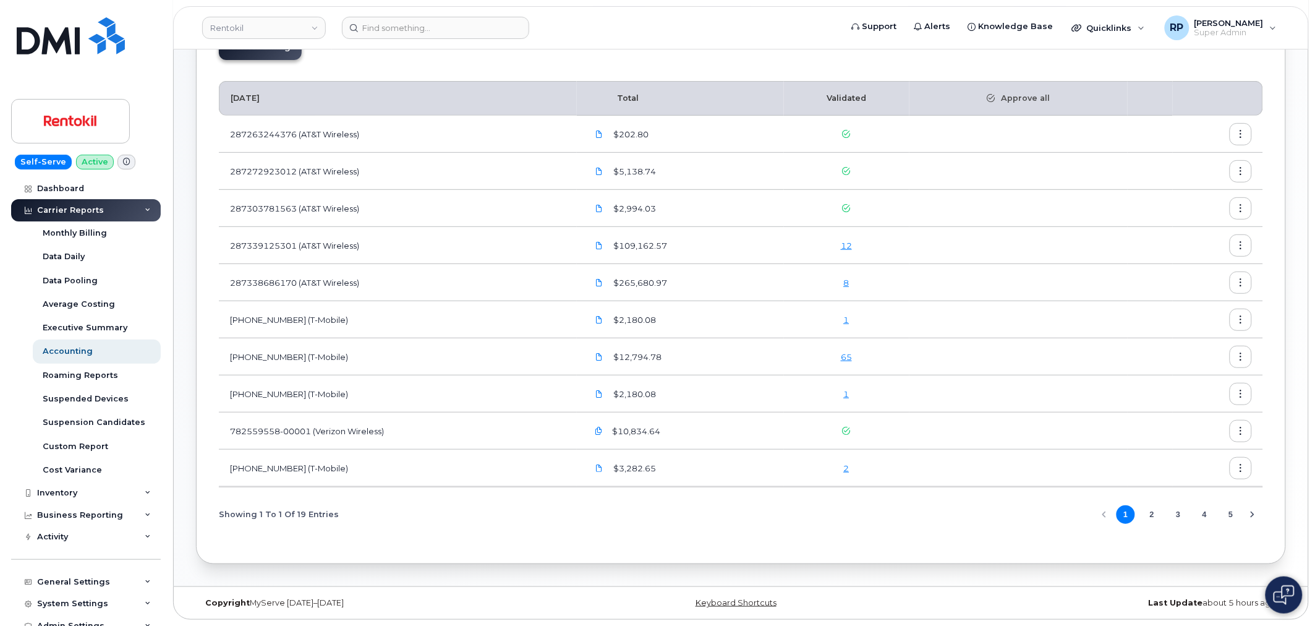
click at [1149, 514] on button "2" at bounding box center [1152, 514] width 19 height 19
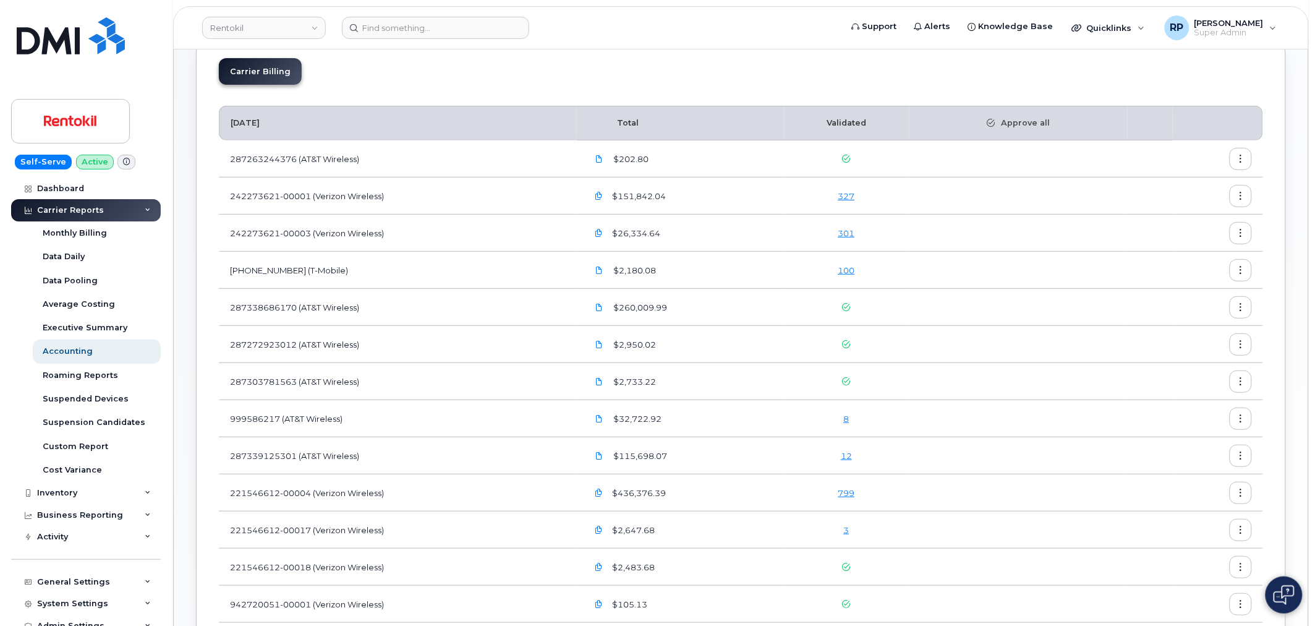
scroll to position [114, 0]
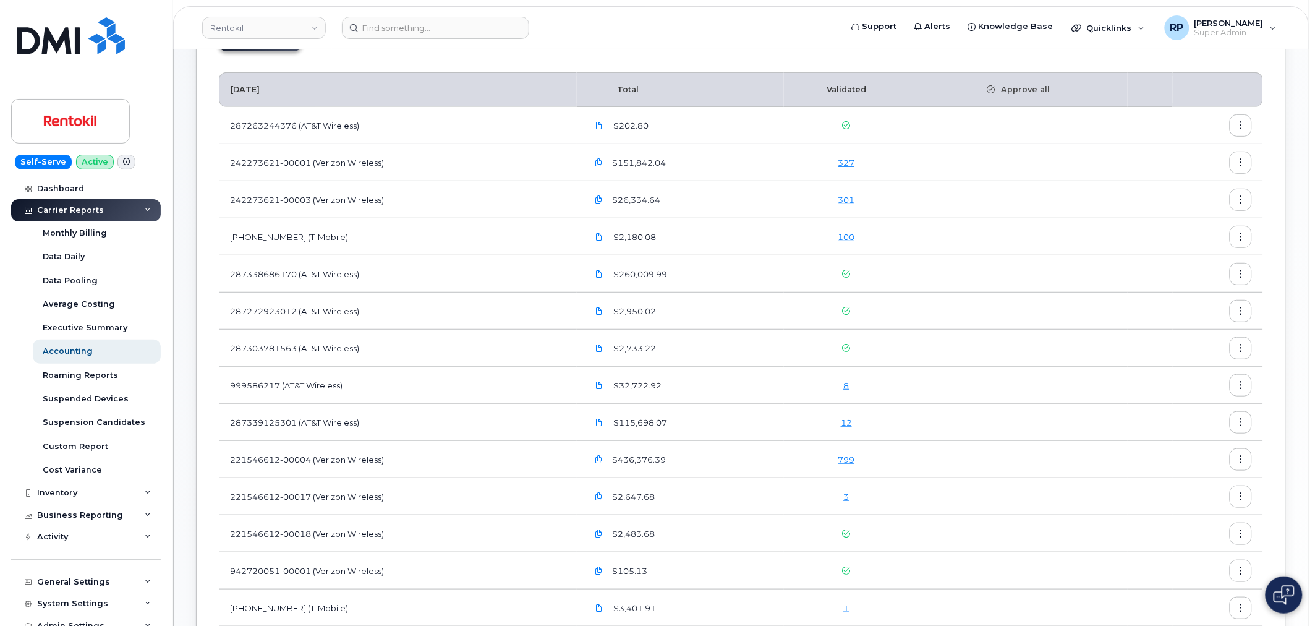
click at [855, 455] on link "799" at bounding box center [846, 459] width 17 height 10
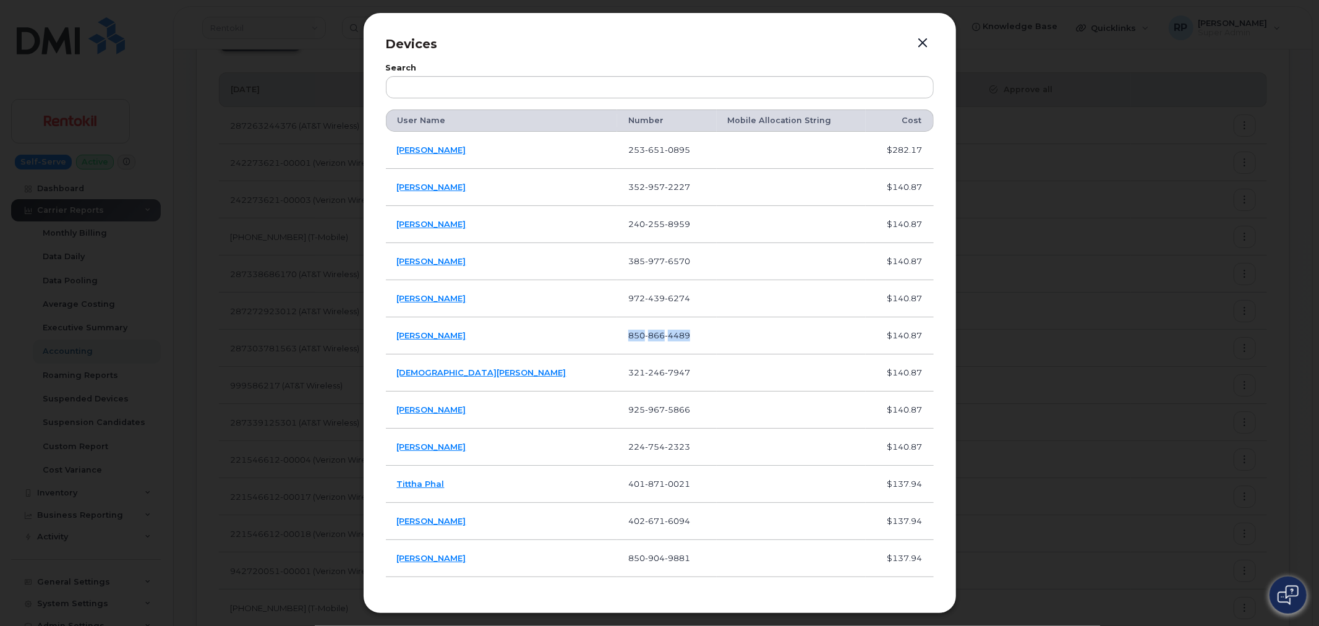
drag, startPoint x: 693, startPoint y: 334, endPoint x: 618, endPoint y: 338, distance: 74.9
click at [618, 338] on td "850 866 4489" at bounding box center [667, 335] width 100 height 37
copy span "850 866 4489"
click at [922, 43] on button "button" at bounding box center [923, 43] width 19 height 17
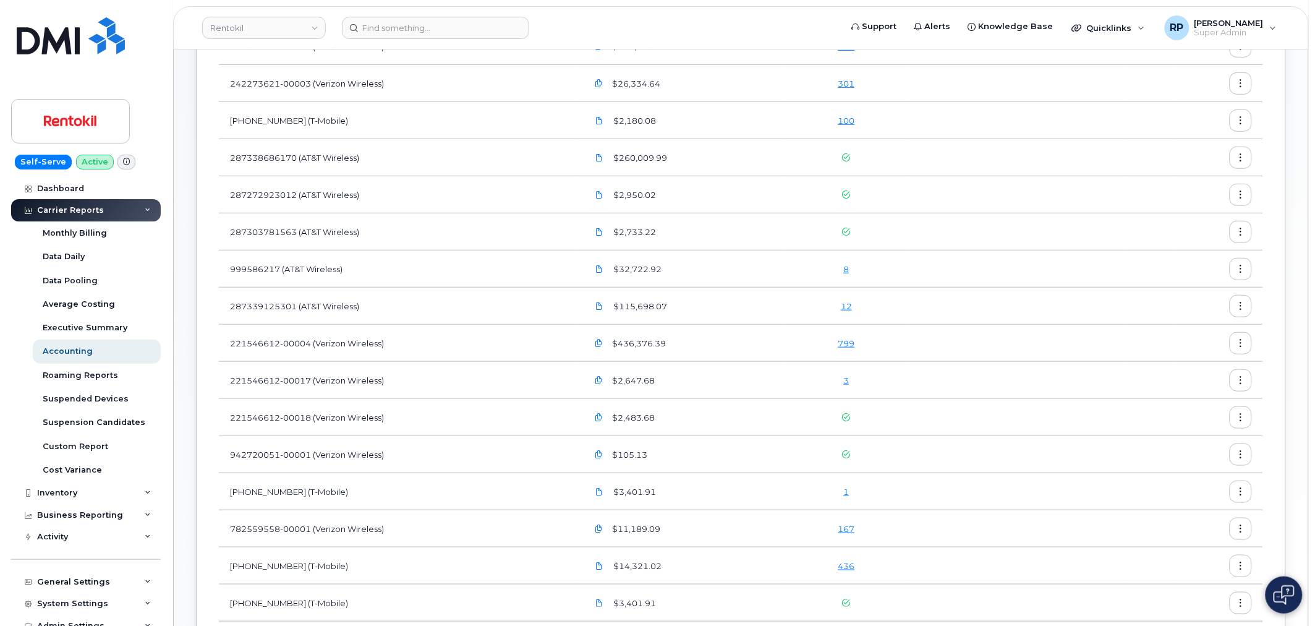
scroll to position [343, 0]
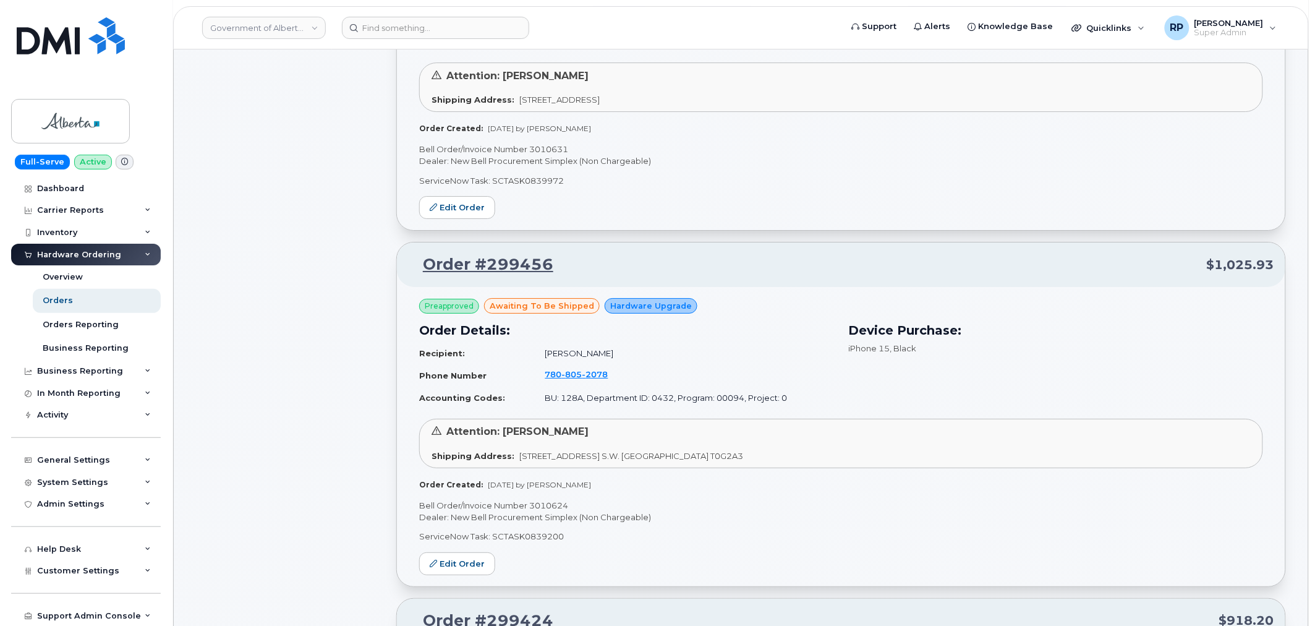
scroll to position [45, 0]
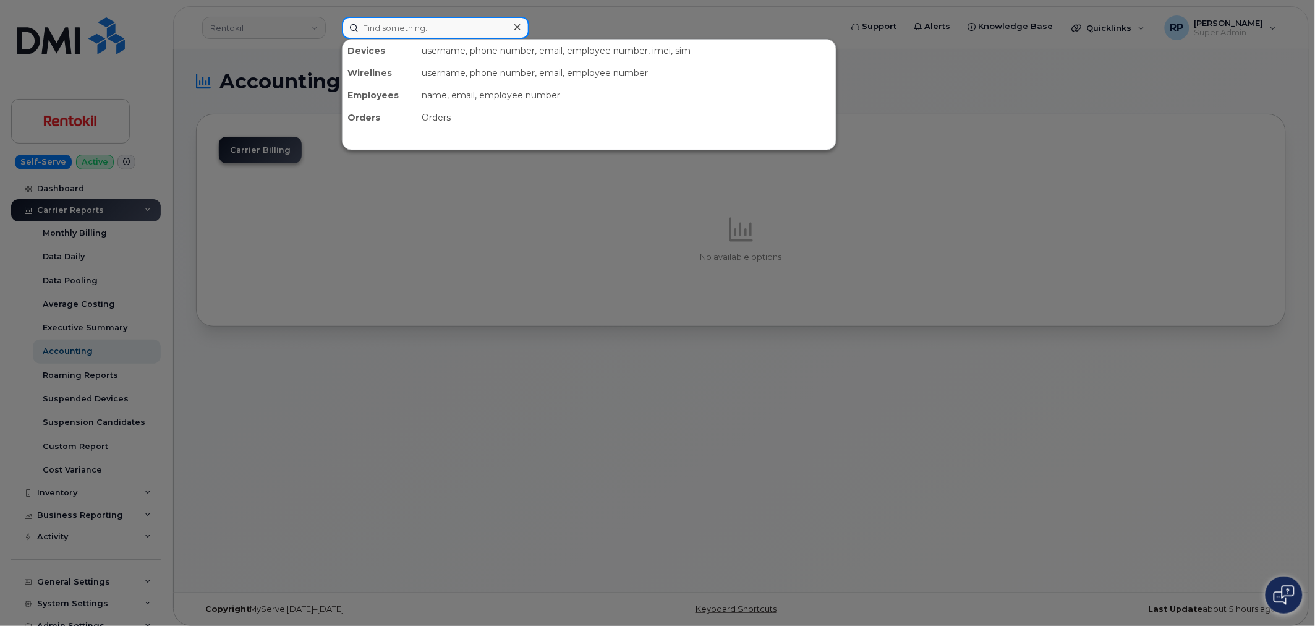
click at [418, 26] on input at bounding box center [435, 28] width 187 height 22
paste input "8508664489"
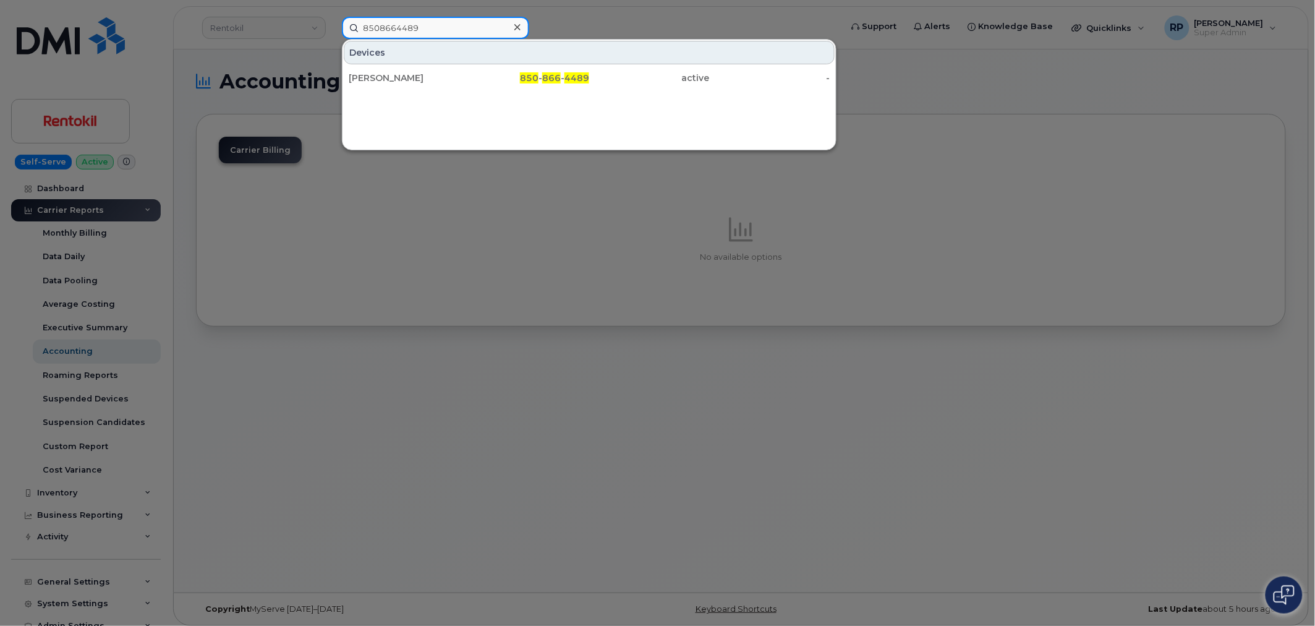
type input "8508664489"
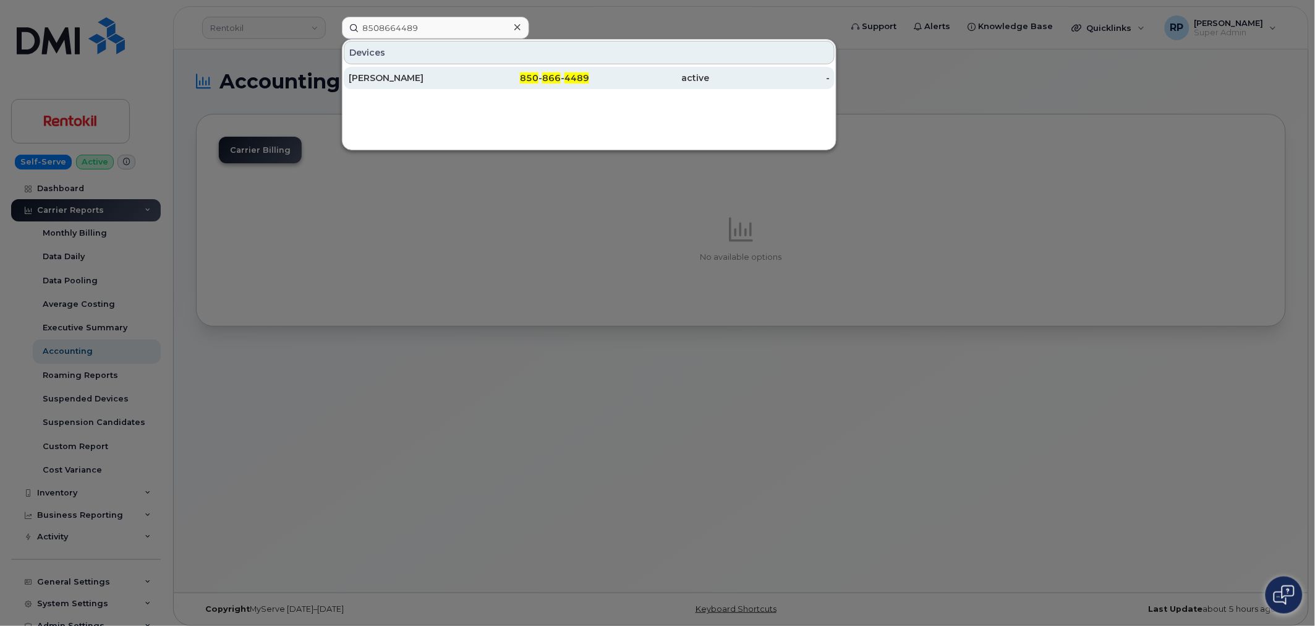
click at [433, 81] on div "[PERSON_NAME]" at bounding box center [409, 78] width 121 height 12
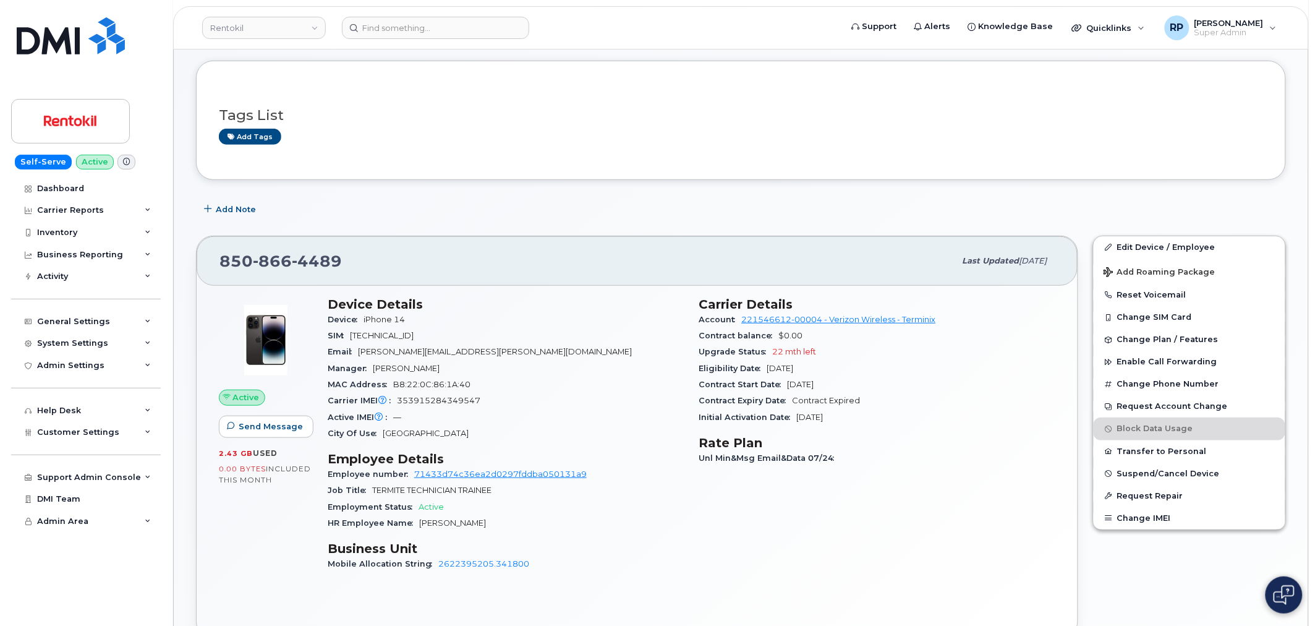
scroll to position [114, 0]
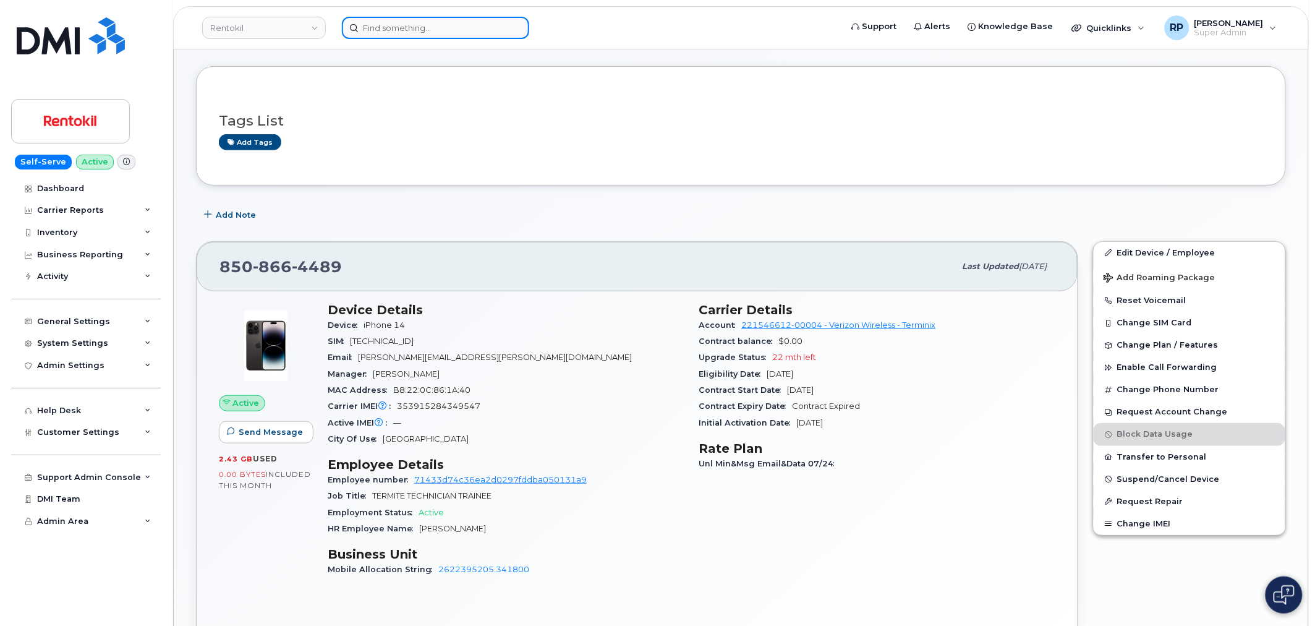
click at [488, 25] on input at bounding box center [435, 28] width 187 height 22
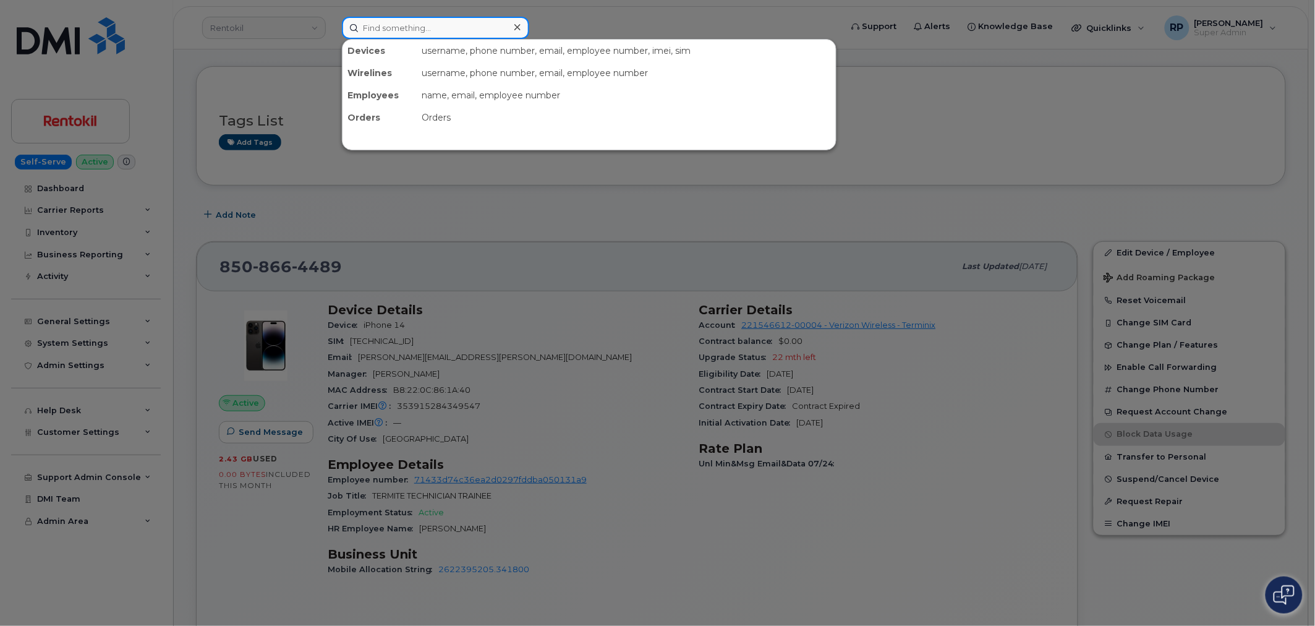
paste input "7274266110"
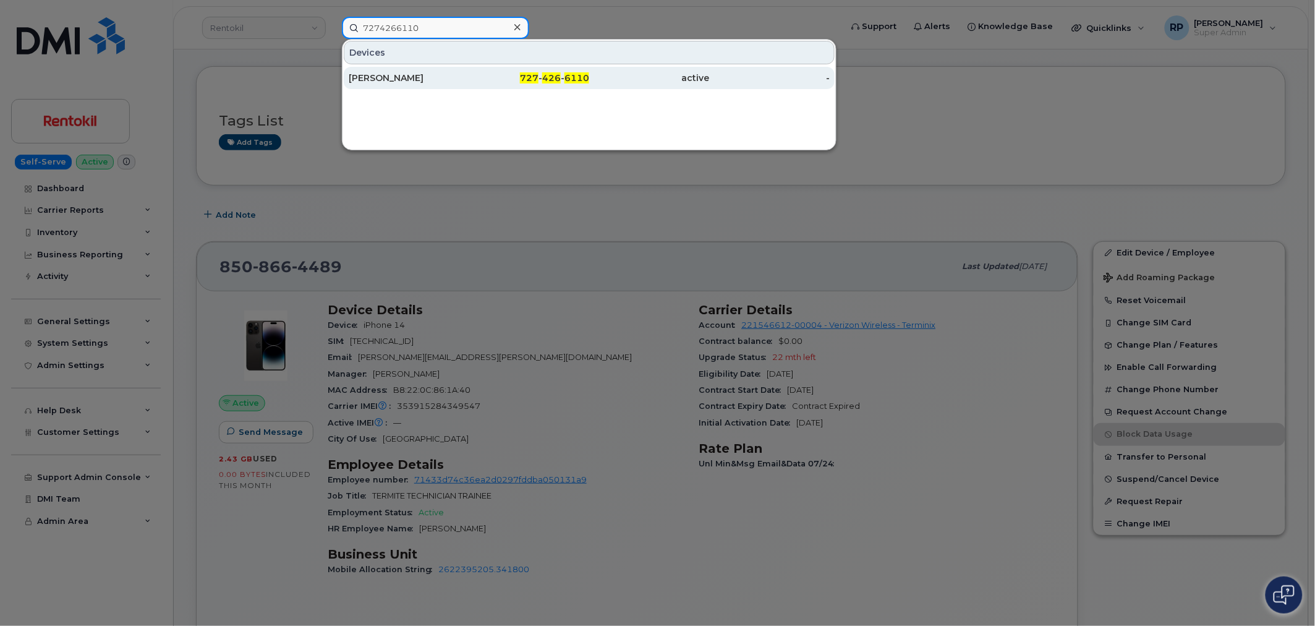
type input "7274266110"
click at [471, 80] on div "727 - 426 - 6110" at bounding box center [529, 78] width 121 height 12
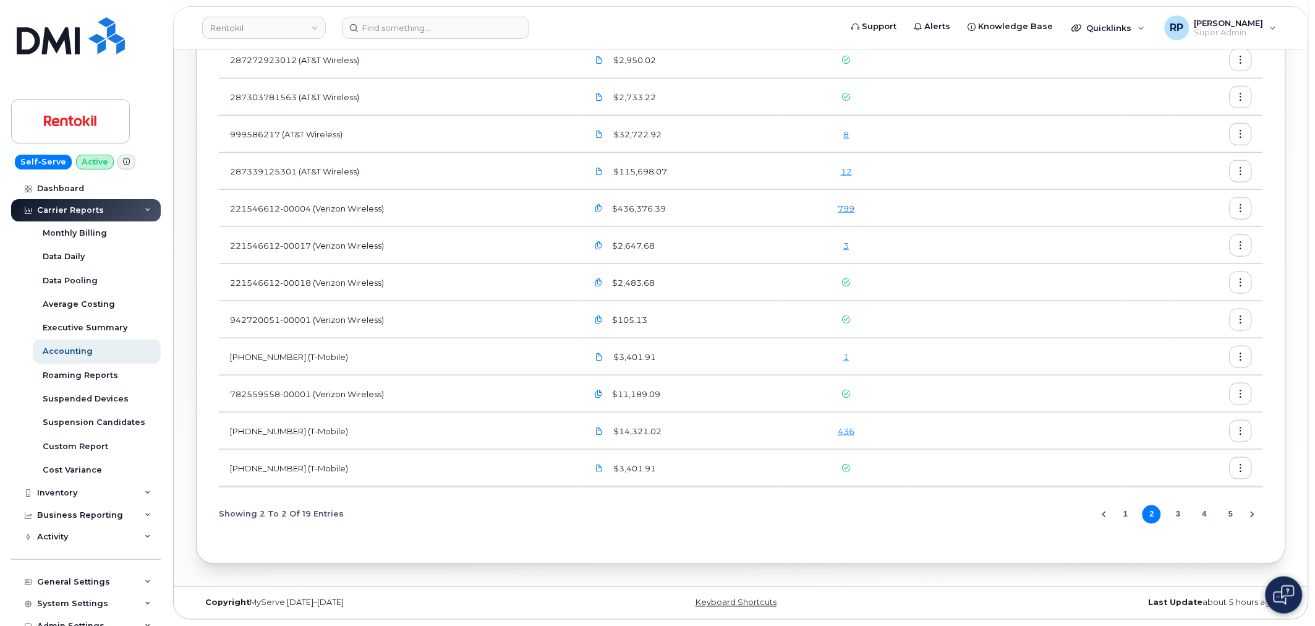
scroll to position [250, 0]
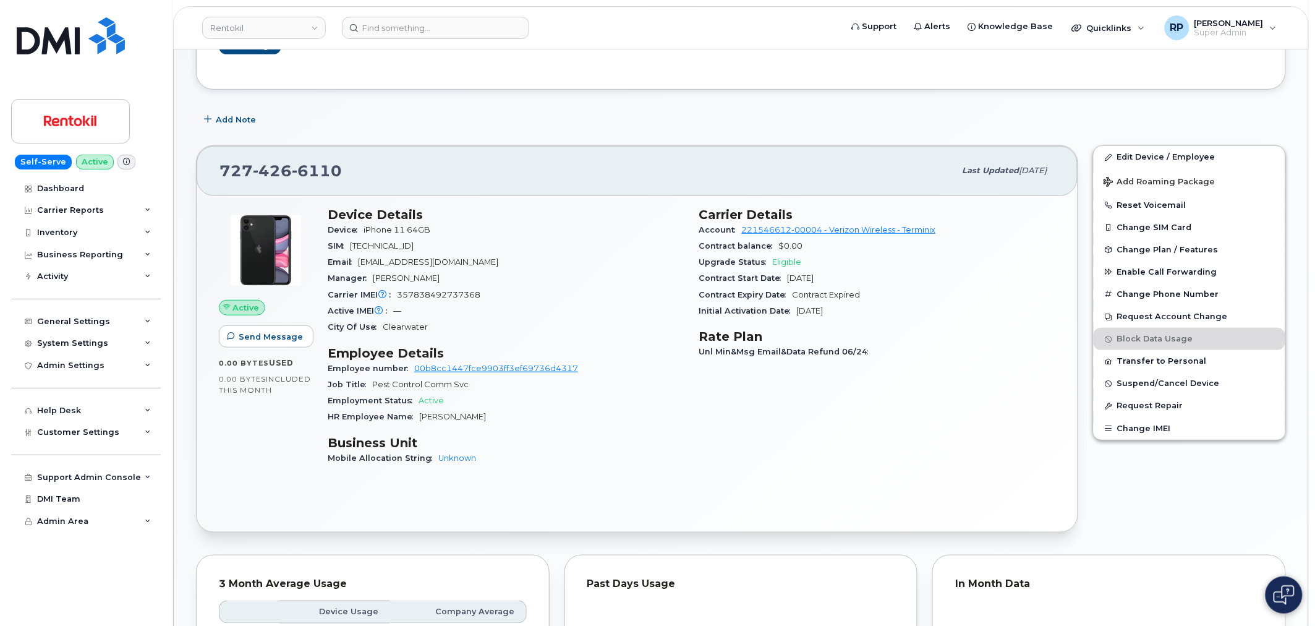
scroll to position [229, 0]
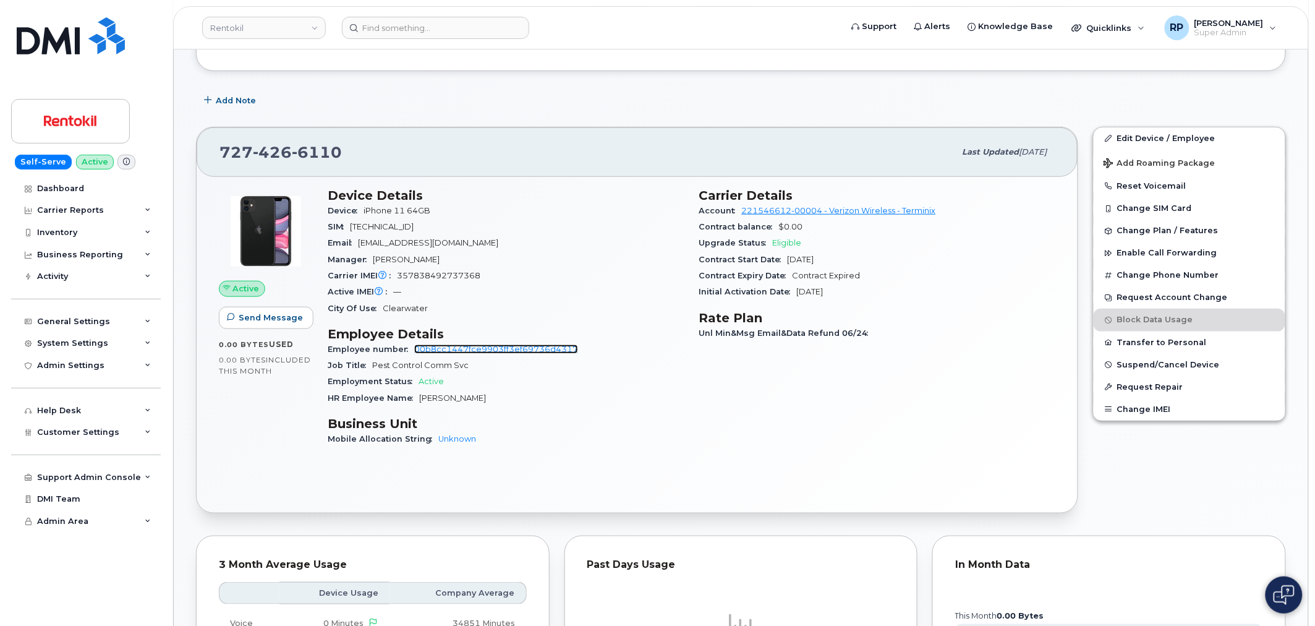
click at [488, 350] on link "00b8cc1447fce9903ff3ef69736d4317" at bounding box center [496, 348] width 164 height 9
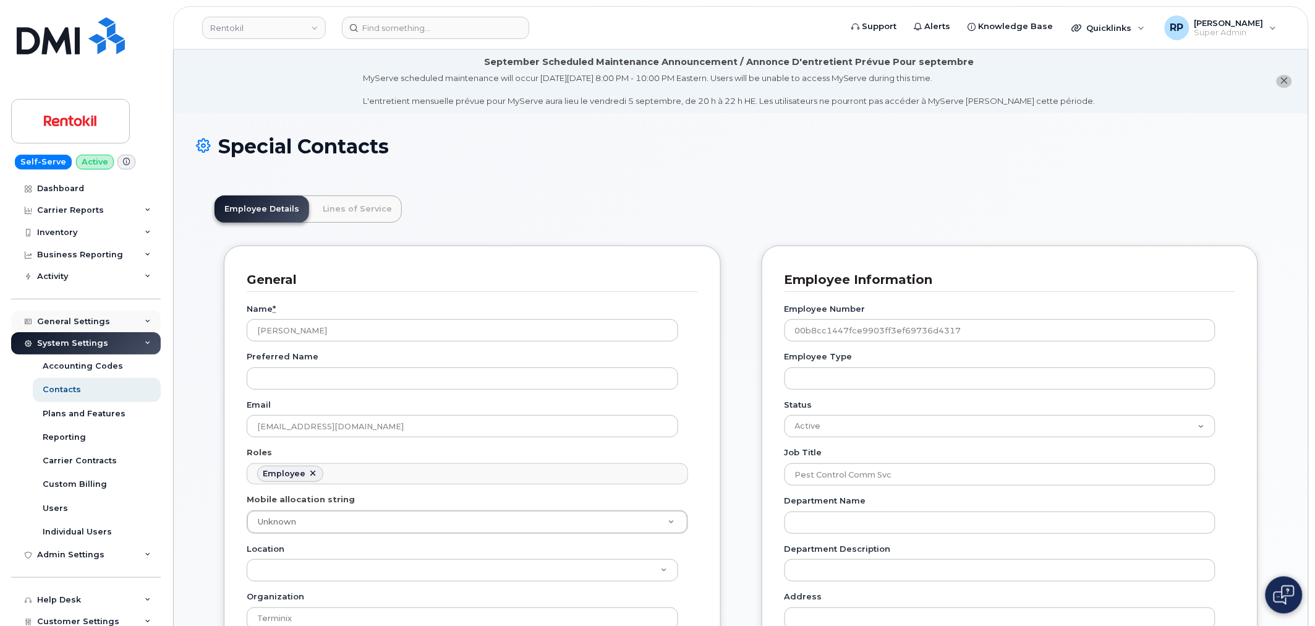
click at [82, 323] on div "General Settings" at bounding box center [73, 322] width 73 height 10
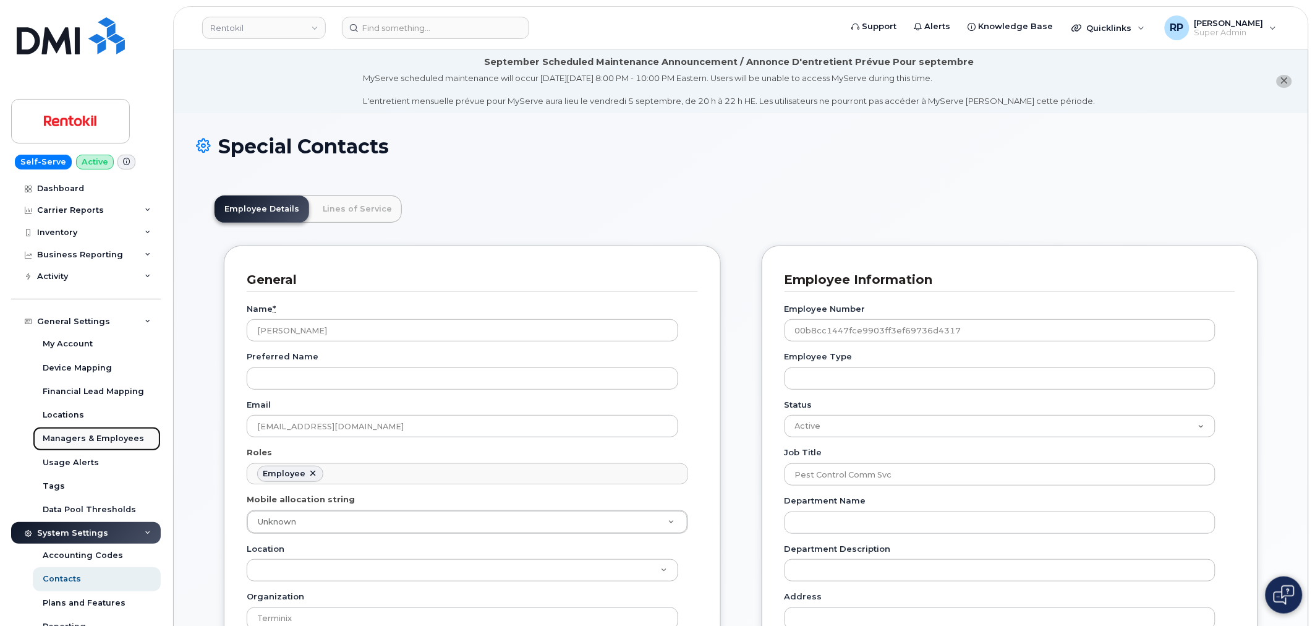
click at [91, 446] on link "Managers & Employees" at bounding box center [97, 438] width 128 height 23
click at [98, 439] on div "Managers & Employees" at bounding box center [93, 438] width 101 height 11
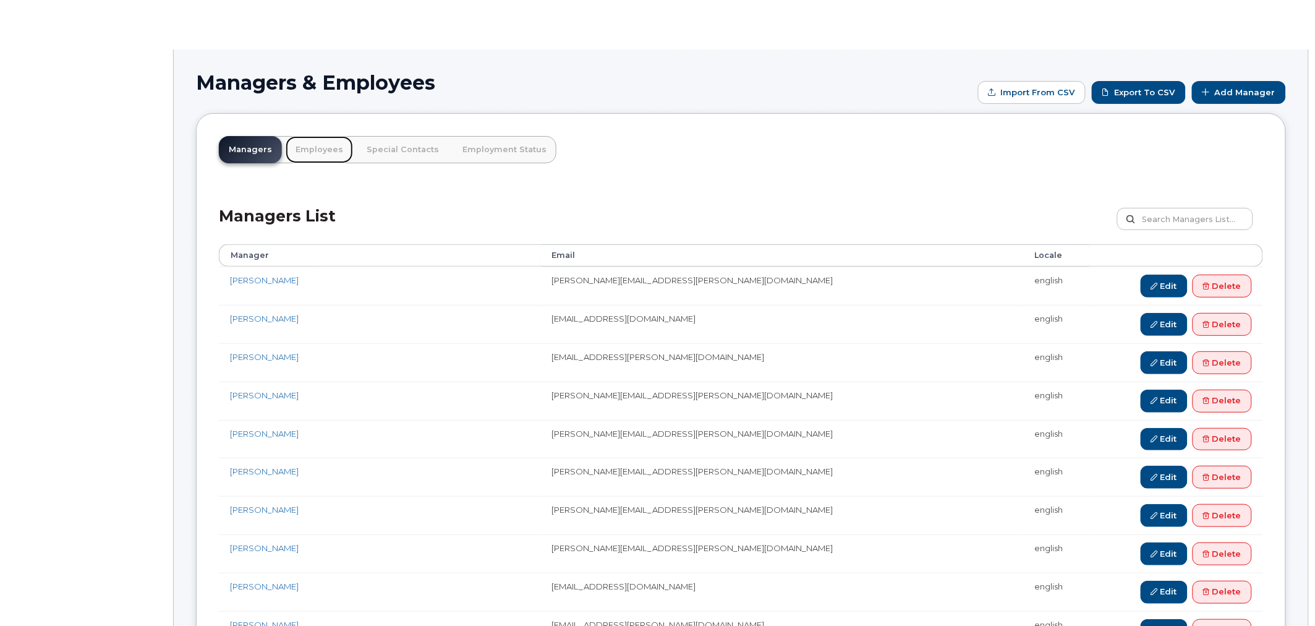
click at [308, 149] on link "Employees" at bounding box center [319, 149] width 67 height 27
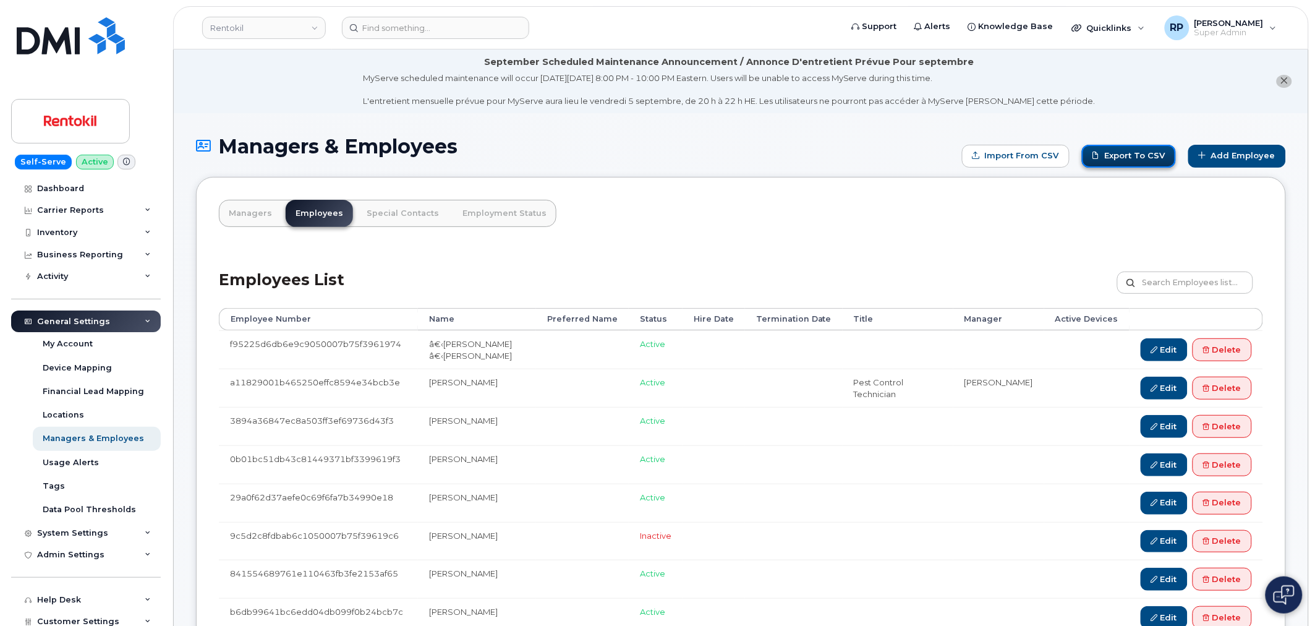
click at [1144, 153] on link "Export to CSV" at bounding box center [1129, 156] width 94 height 23
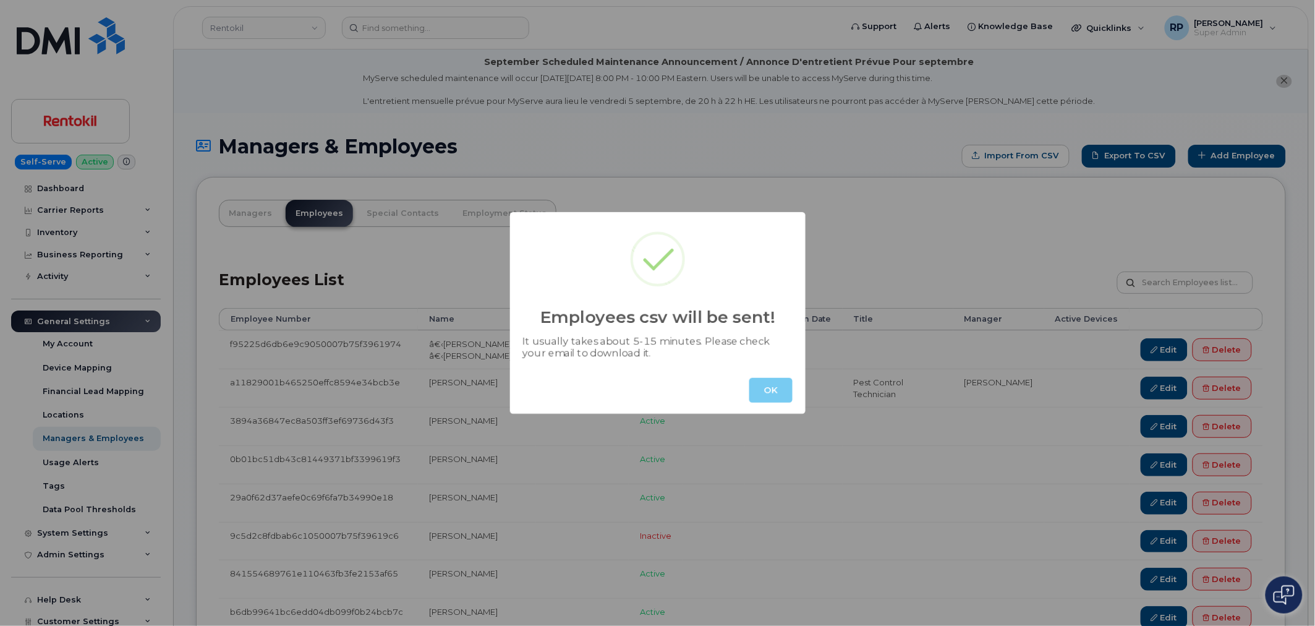
click at [760, 393] on button "OK" at bounding box center [770, 390] width 43 height 25
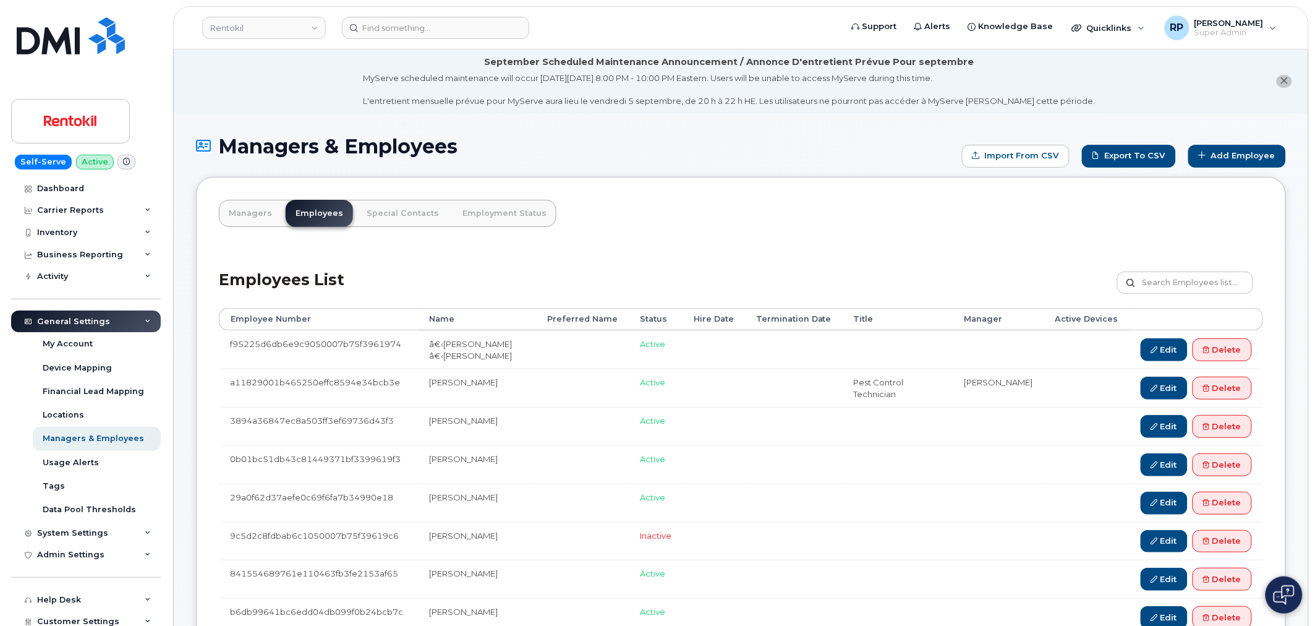
click at [800, 252] on div "Employees List Customize Filter Refresh Export" at bounding box center [741, 278] width 1044 height 59
click at [1127, 153] on link "Export to CSV" at bounding box center [1129, 156] width 94 height 23
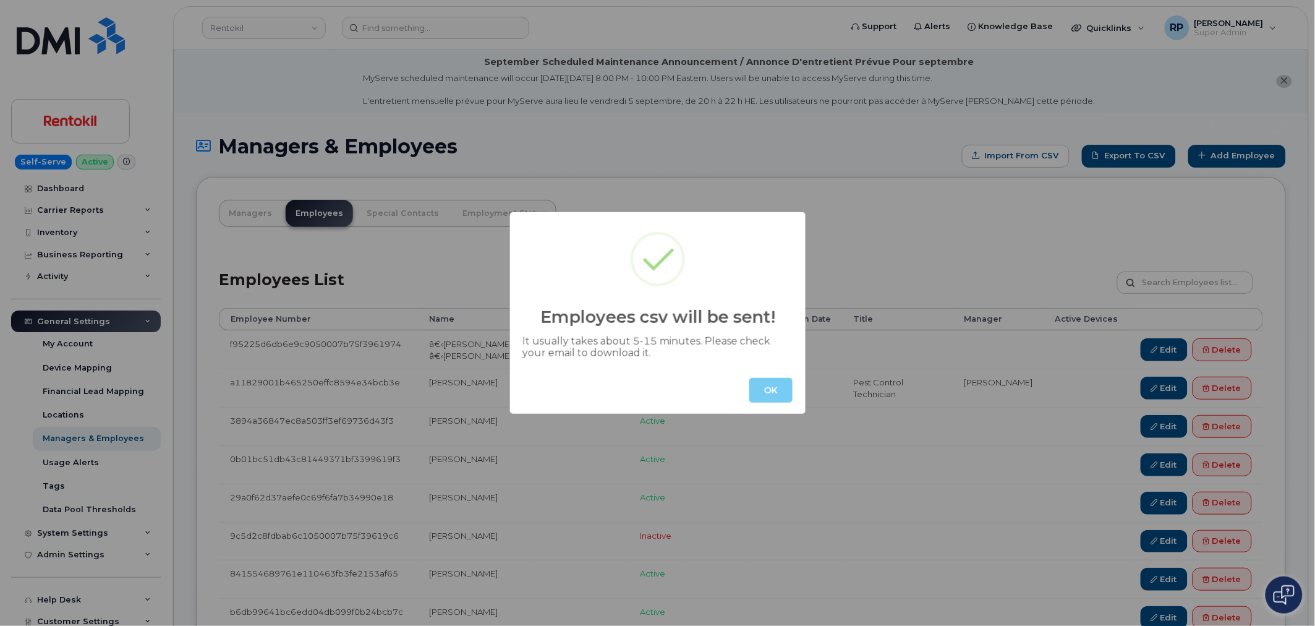
click at [757, 390] on button "OK" at bounding box center [770, 390] width 43 height 25
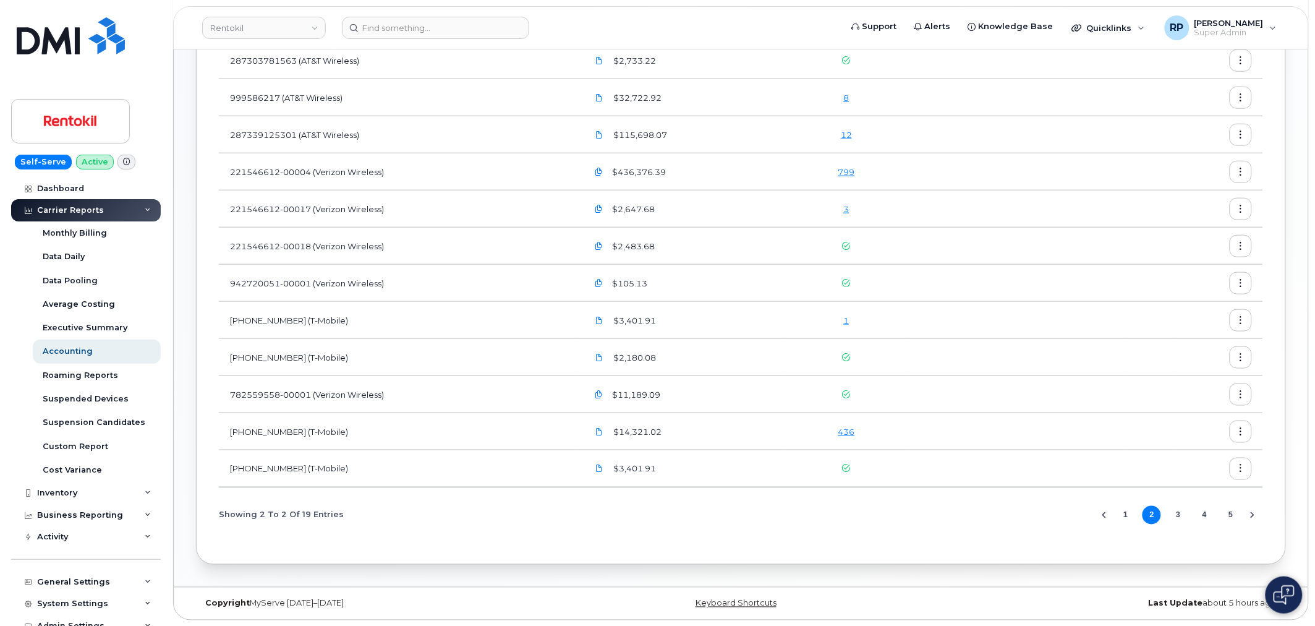
scroll to position [402, 0]
